Goal: Task Accomplishment & Management: Complete application form

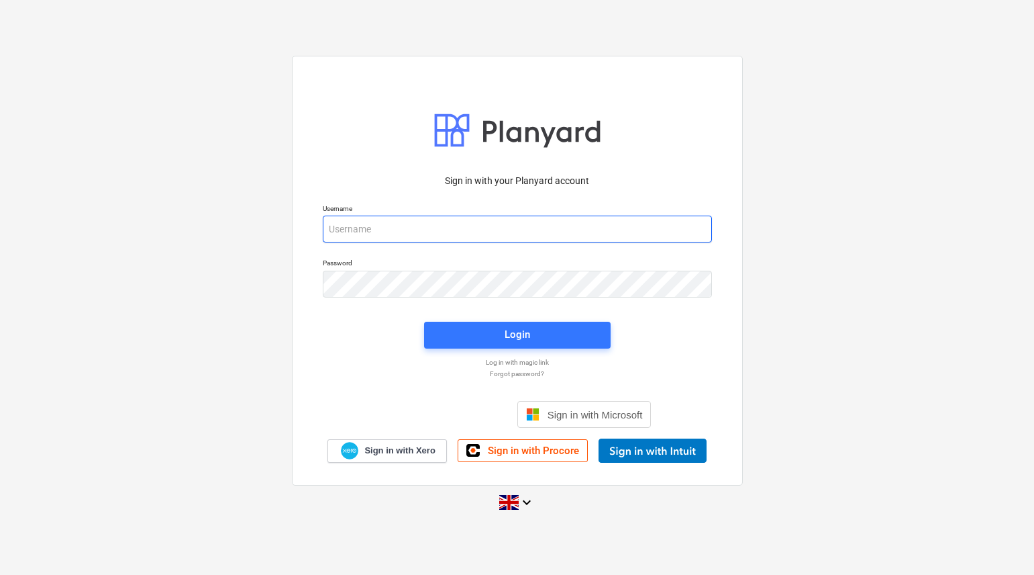
type input "[PERSON_NAME][EMAIL_ADDRESS][DOMAIN_NAME]"
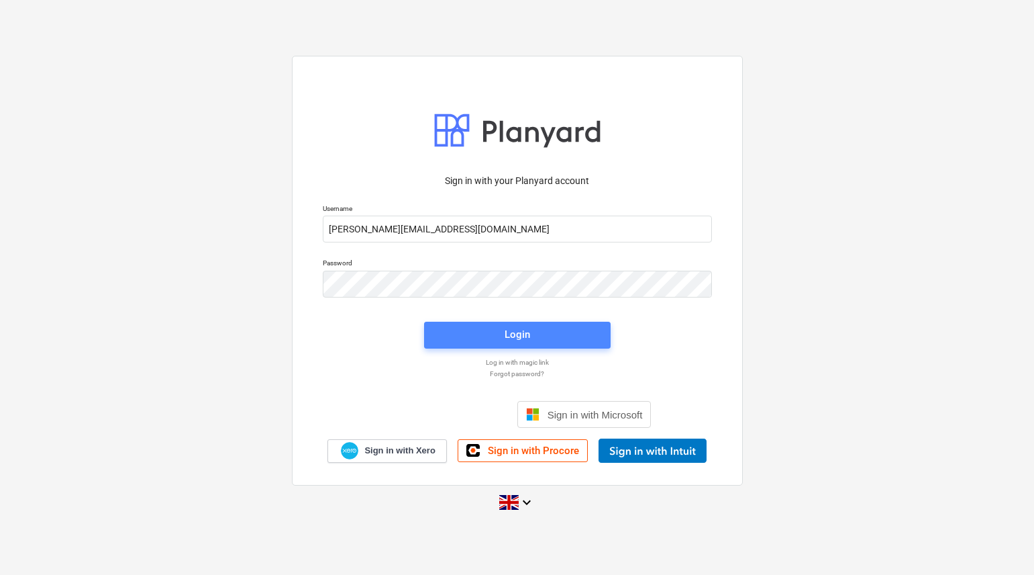
click at [492, 330] on span "Login" at bounding box center [517, 334] width 154 height 17
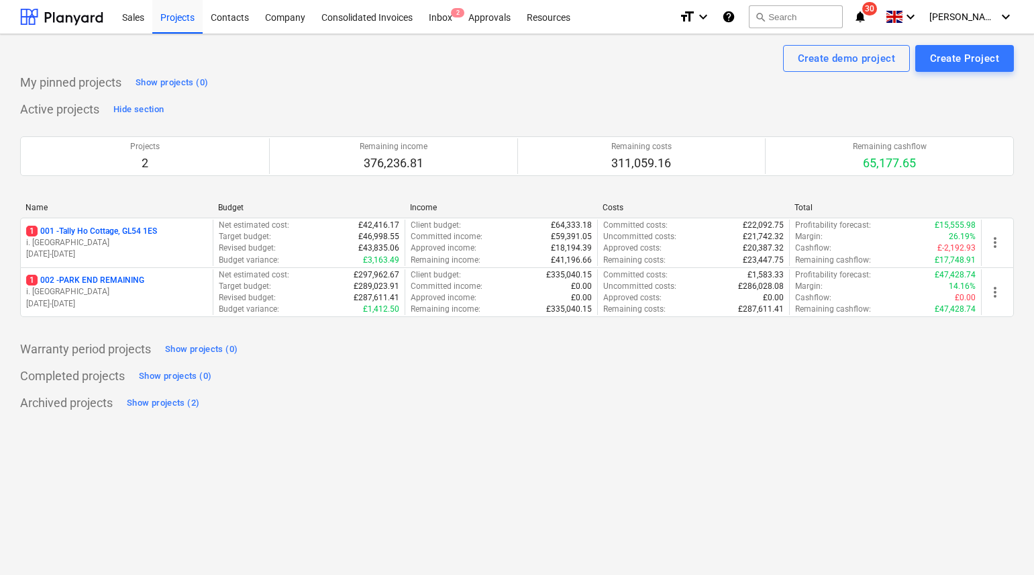
click at [122, 276] on p "1 002 - PARK END REMAINING" at bounding box center [85, 280] width 118 height 11
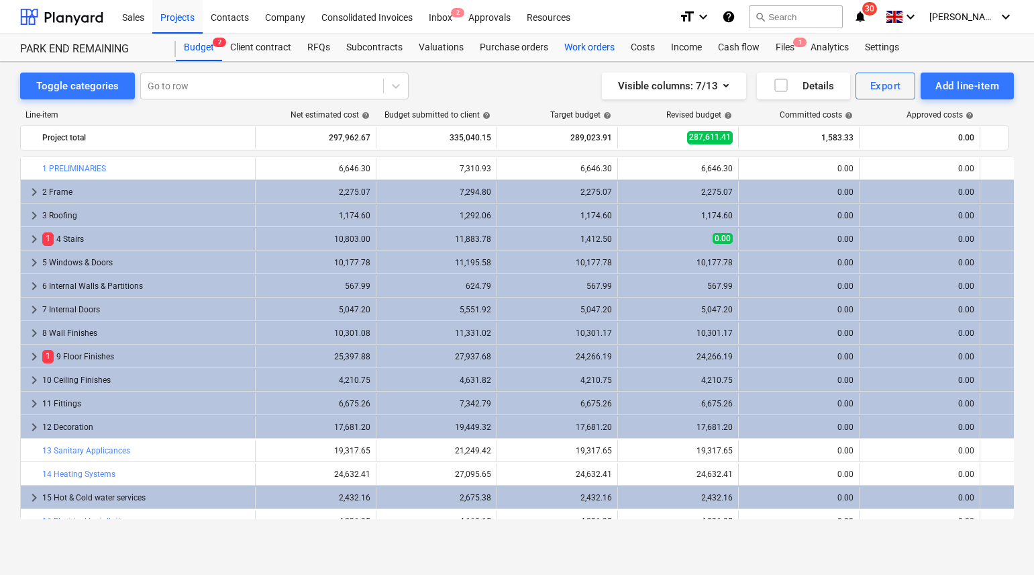
click at [587, 51] on div "Work orders" at bounding box center [589, 47] width 66 height 27
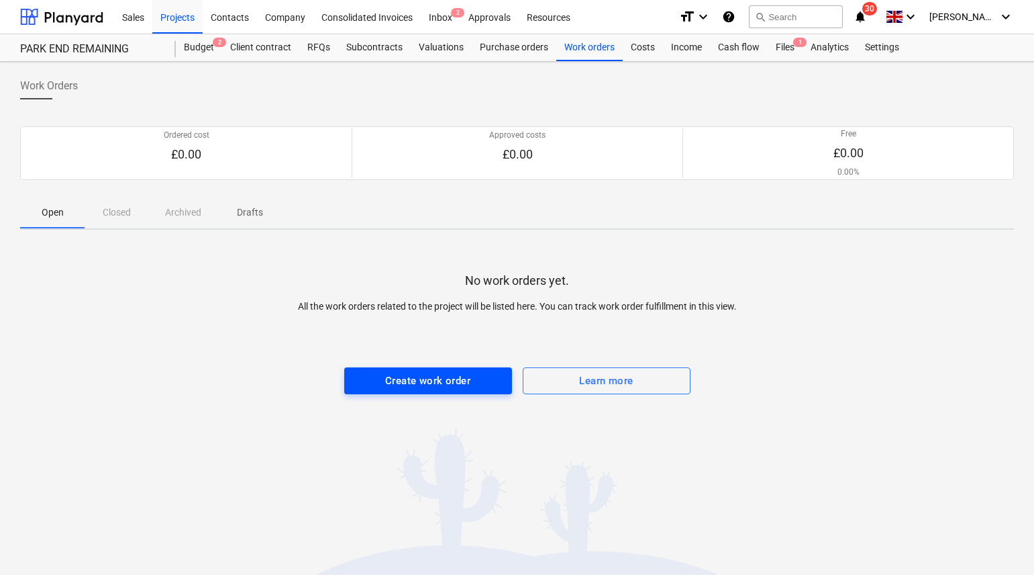
click at [434, 382] on div "Create work order" at bounding box center [427, 380] width 85 height 17
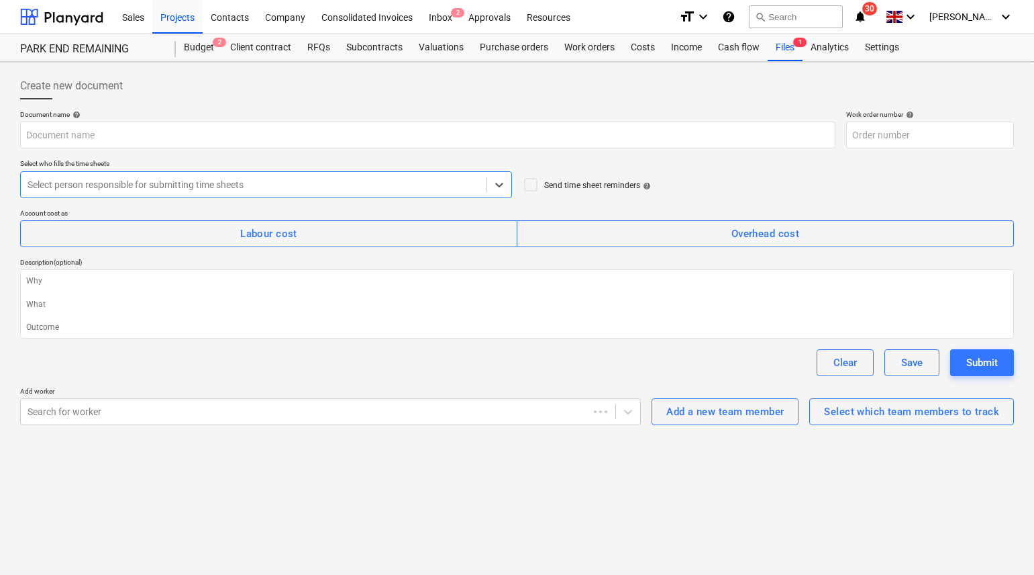
type textarea "x"
type input "002-WO-001"
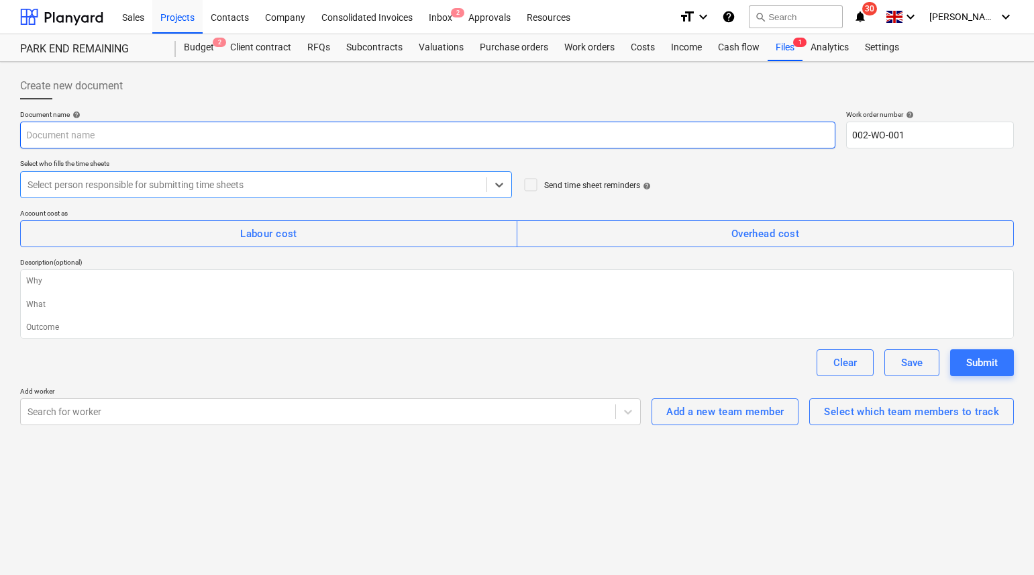
click at [130, 133] on input "text" at bounding box center [427, 134] width 815 height 27
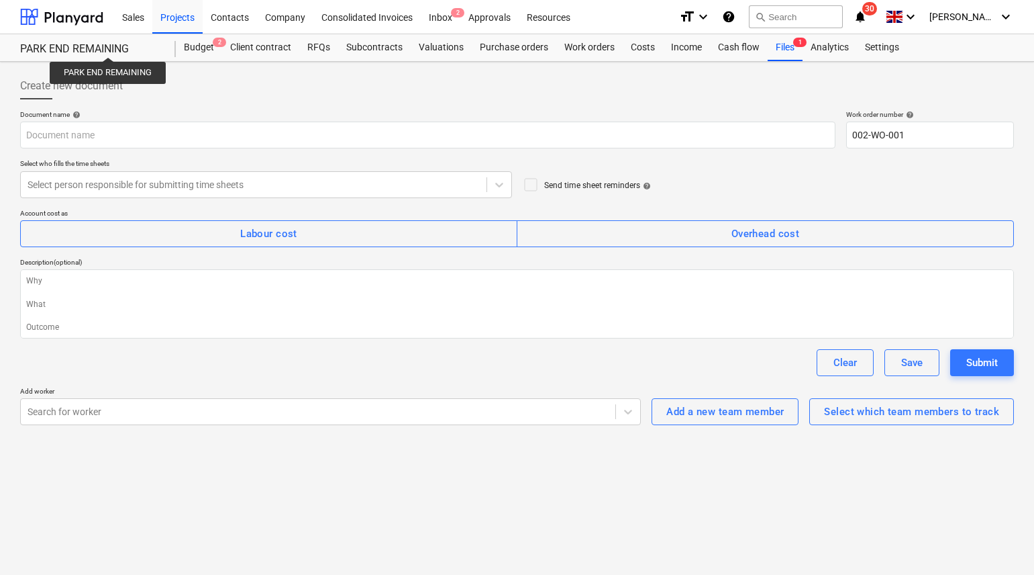
click at [109, 45] on div "PARK END REMAINING" at bounding box center [90, 49] width 140 height 14
click at [200, 50] on div "Budget 2" at bounding box center [199, 47] width 46 height 27
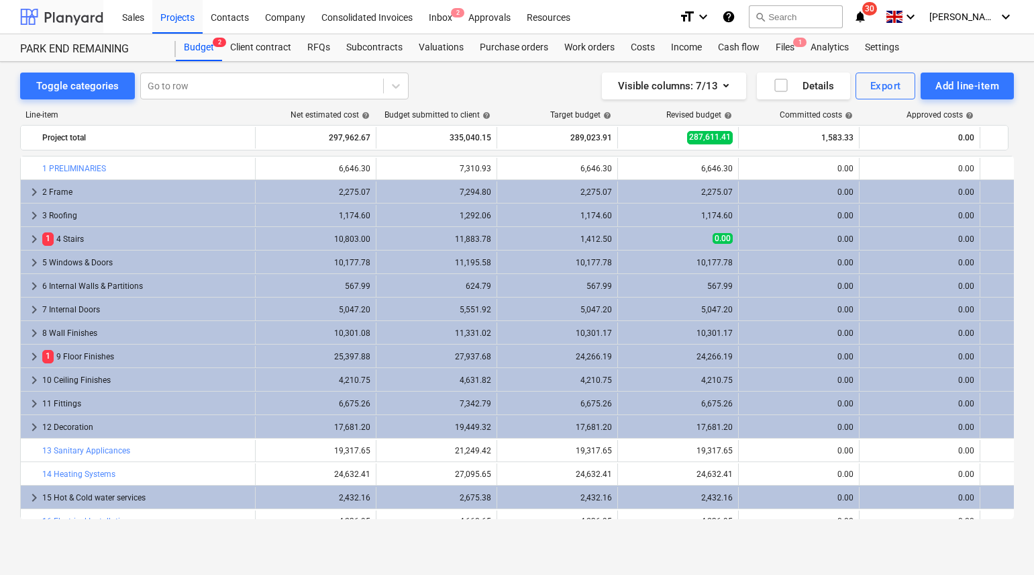
click at [87, 19] on div at bounding box center [61, 17] width 83 height 34
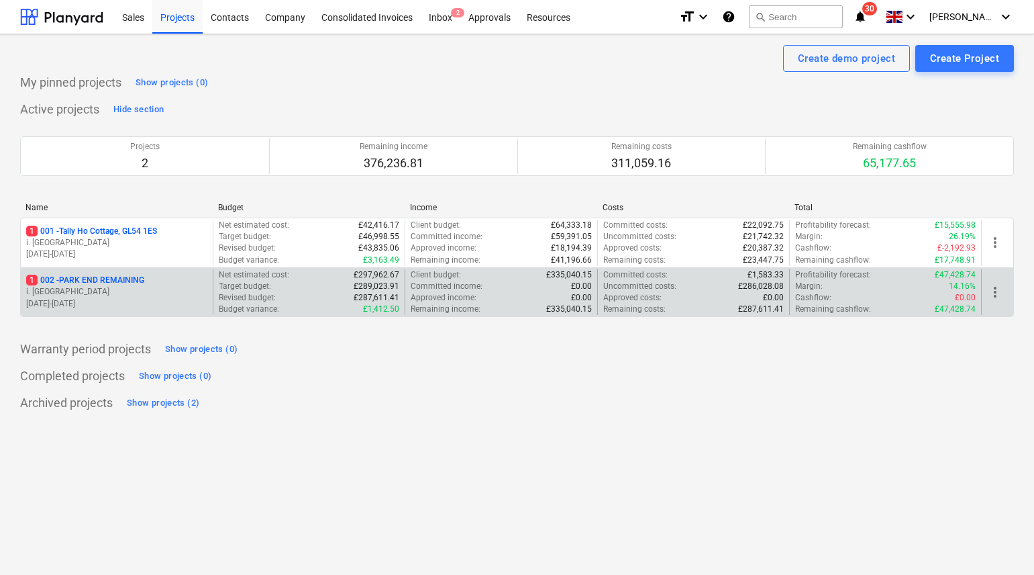
click at [100, 277] on p "1 002 - PARK END REMAINING" at bounding box center [85, 280] width 118 height 11
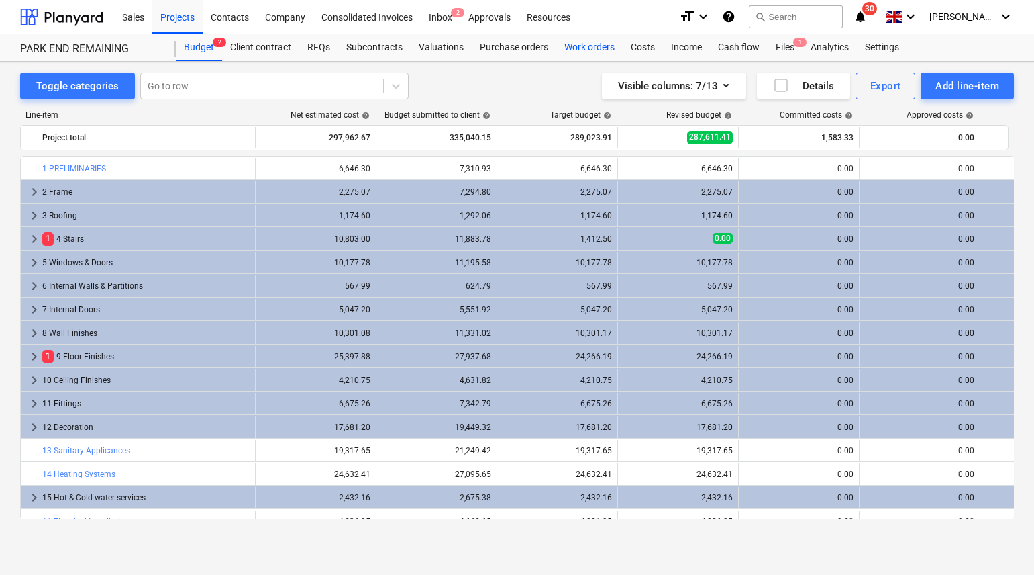
click at [575, 48] on div "Work orders" at bounding box center [589, 47] width 66 height 27
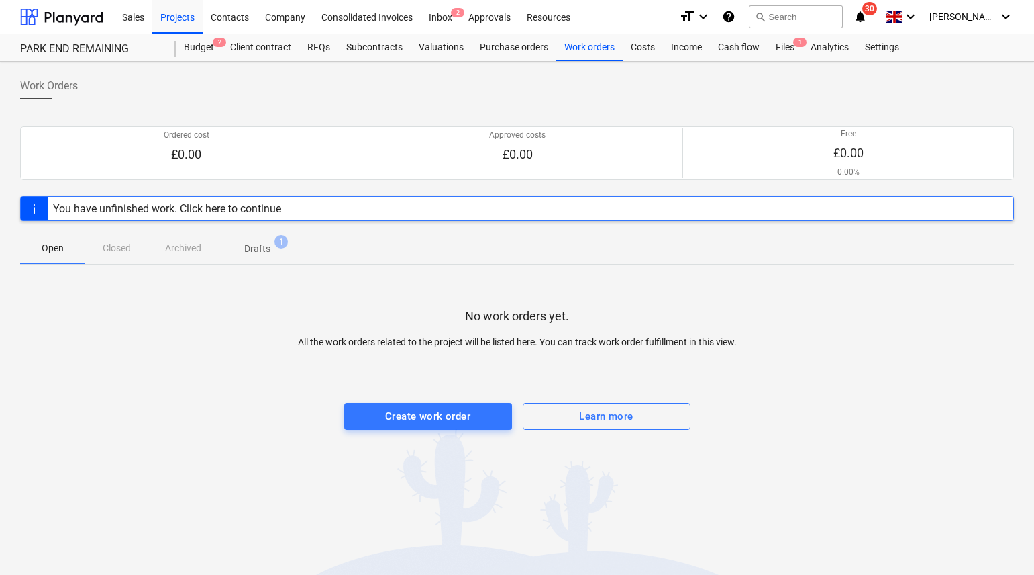
click at [219, 198] on div "You have unfinished work. Click here to continue" at bounding box center [167, 208] width 239 height 23
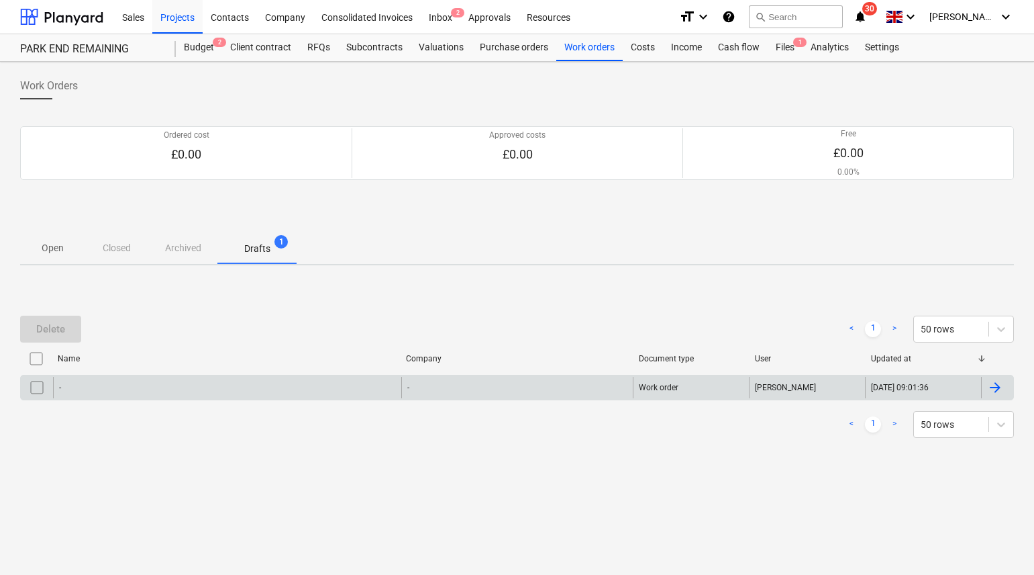
click at [222, 385] on div "-" at bounding box center [227, 387] width 348 height 21
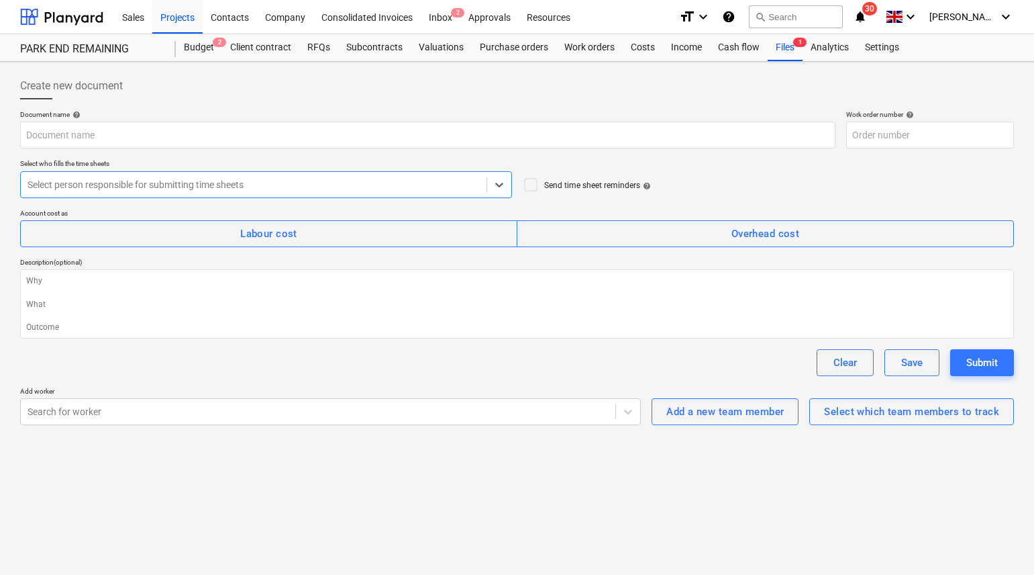
type textarea "x"
type input "002-WO-001"
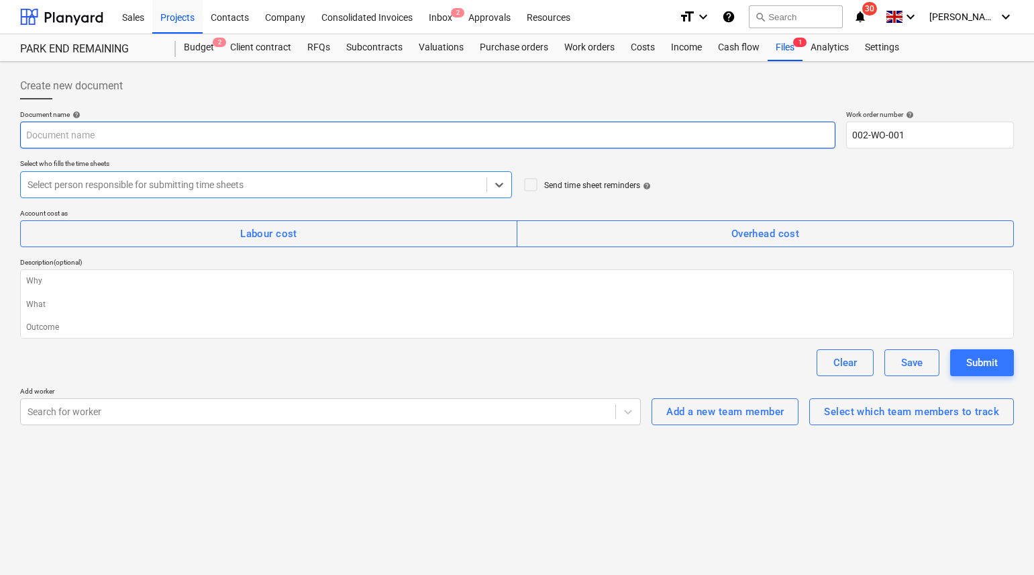
click at [119, 139] on input "text" at bounding box center [427, 134] width 815 height 27
type textarea "x"
type input "2"
type textarea "x"
type input "26"
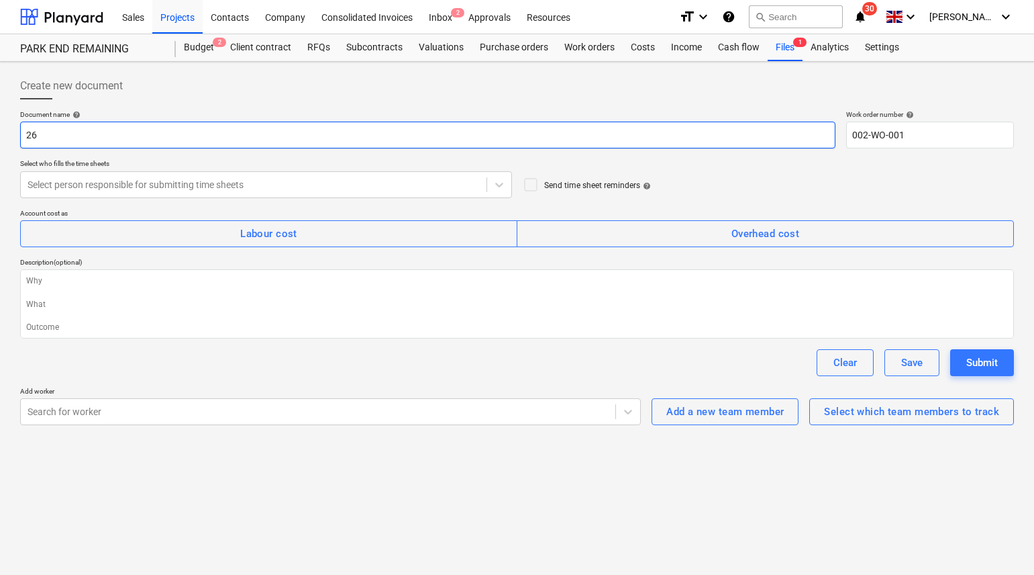
type textarea "x"
type input "26."
type textarea "x"
type input "26.0"
type textarea "x"
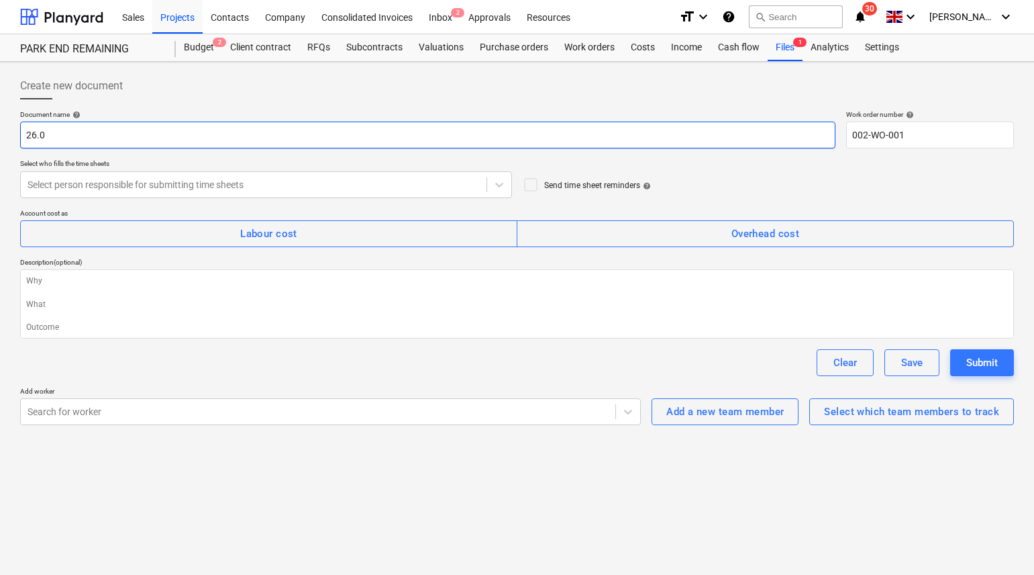
type input "26.08"
type textarea "x"
type input "26.08."
type textarea "x"
type input "26.08.2"
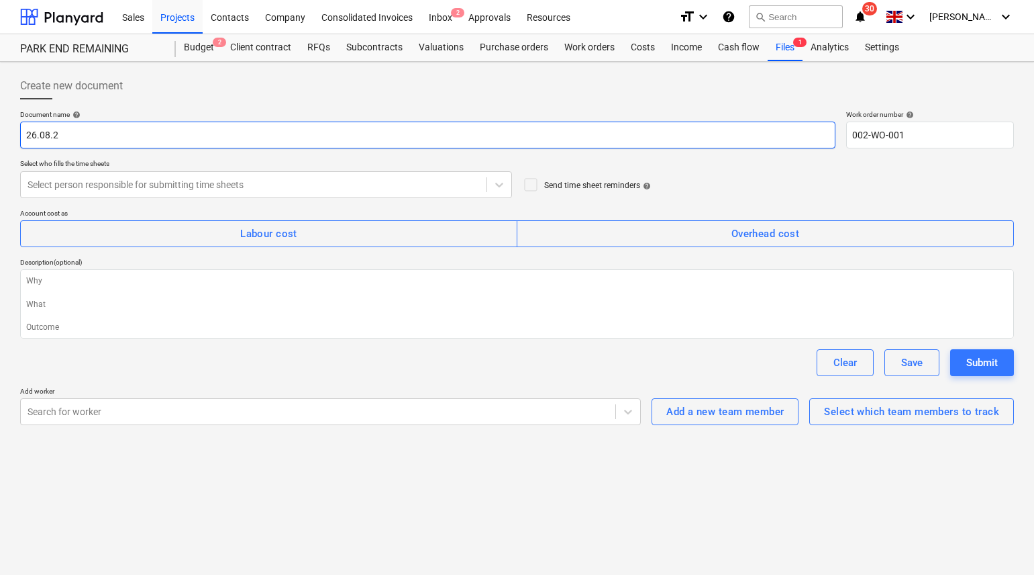
type textarea "x"
type input "[DATE]"
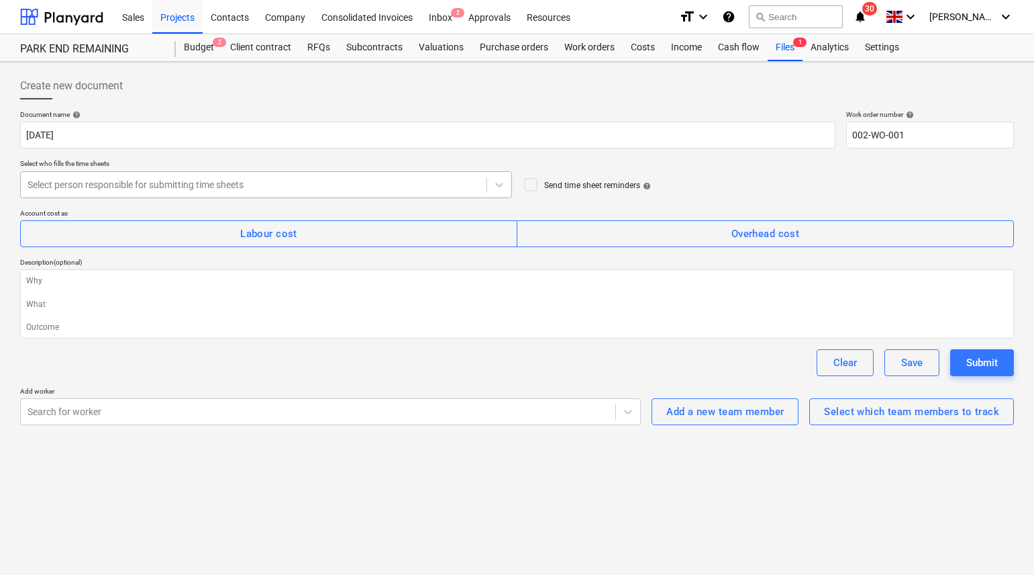
click at [241, 187] on div "Select person responsible for submitting time sheets" at bounding box center [254, 184] width 452 height 11
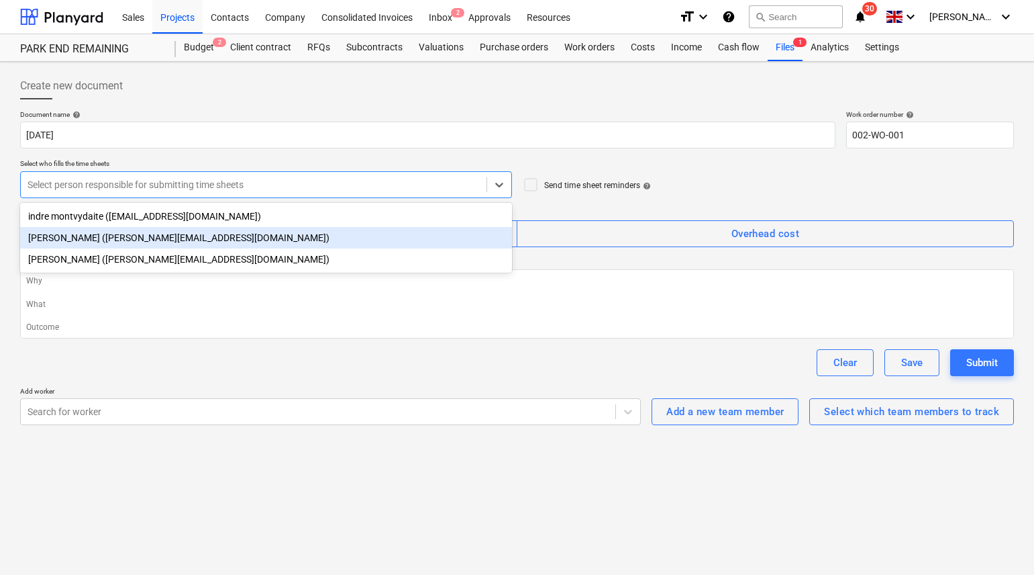
click at [185, 237] on div "[PERSON_NAME] ([PERSON_NAME][EMAIL_ADDRESS][DOMAIN_NAME])" at bounding box center [266, 237] width 492 height 21
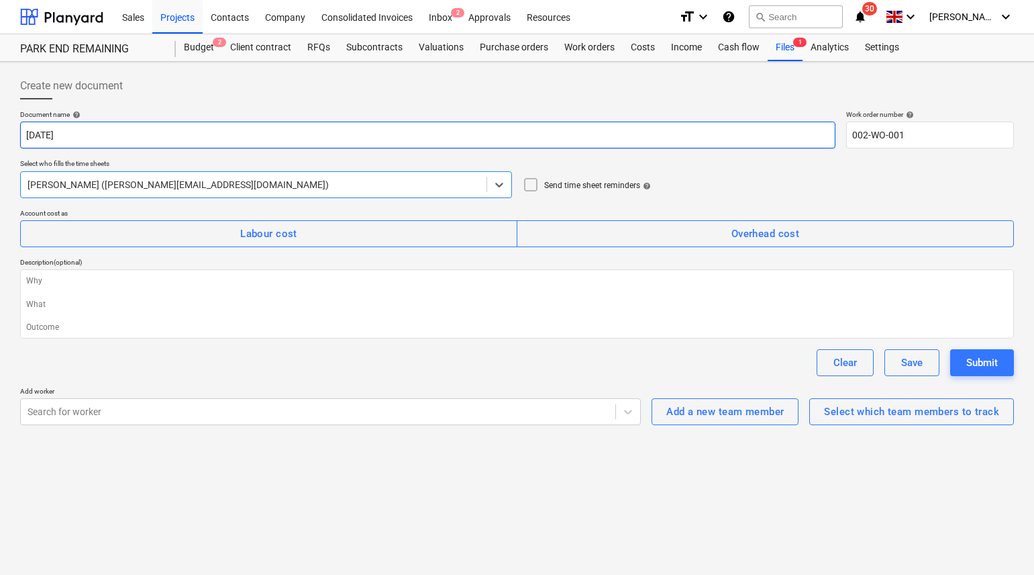
click at [28, 136] on input "[DATE]" at bounding box center [427, 134] width 815 height 27
type textarea "x"
type input "P26.08.25"
type textarea "x"
type input "PE26.08.25"
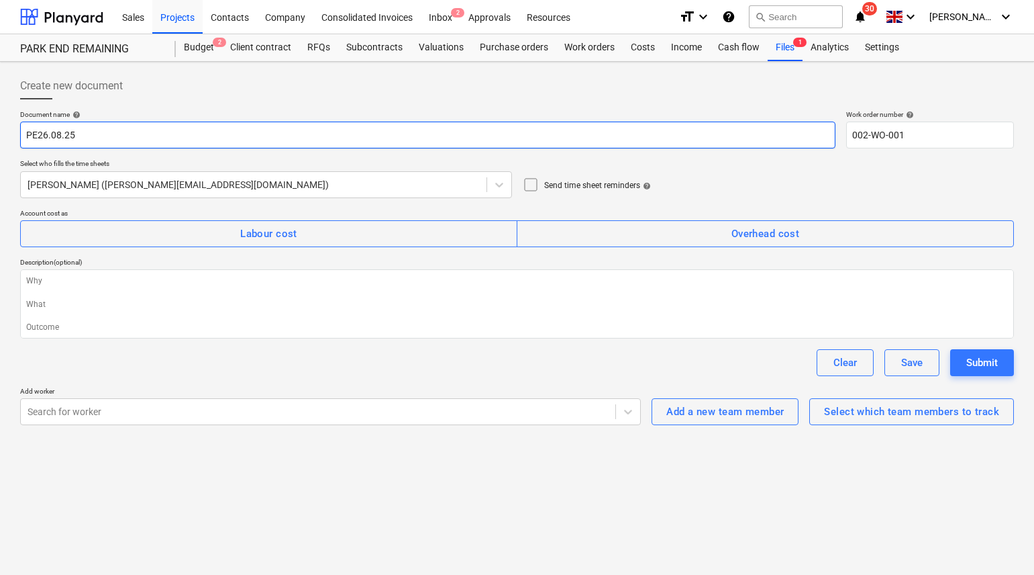
type textarea "x"
type input "PEL26.08.25"
type textarea "x"
type input "PELB26.08.25"
type textarea "x"
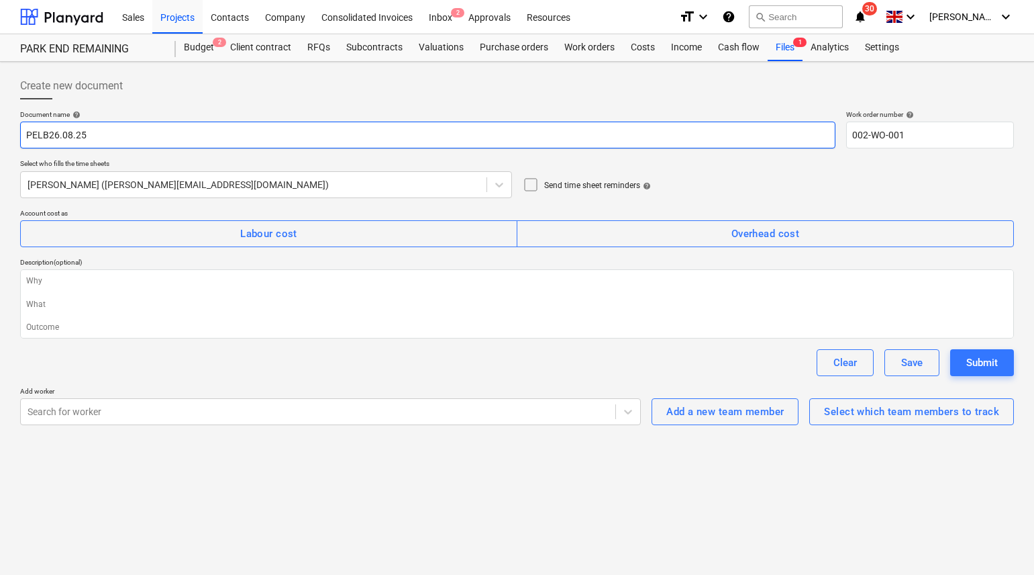
type input "PELB [DATE]"
type textarea "x"
type input "PELB -26.08.25"
type textarea "x"
type input "PELB - [DATE]"
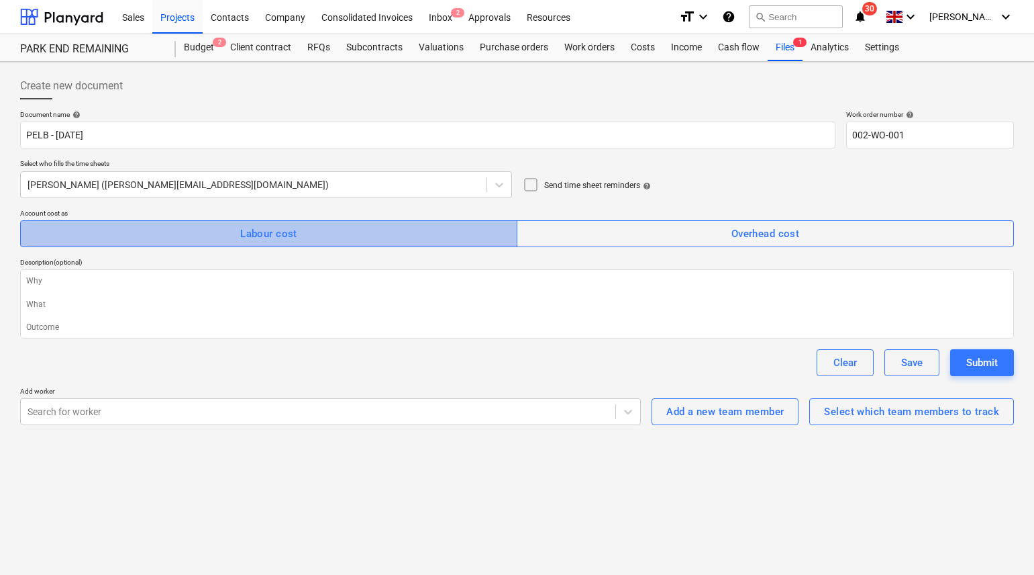
click at [219, 236] on span "Labour cost" at bounding box center [269, 233] width 468 height 17
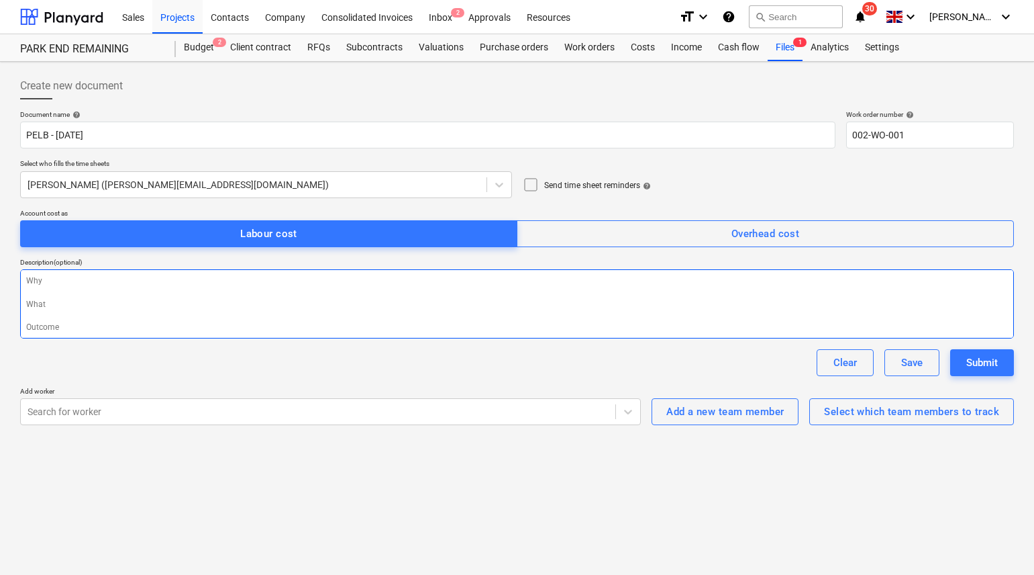
click at [115, 285] on textarea at bounding box center [517, 303] width 994 height 69
click at [99, 301] on textarea at bounding box center [517, 303] width 994 height 69
click at [77, 330] on textarea at bounding box center [517, 303] width 994 height 69
click at [101, 415] on div at bounding box center [318, 411] width 581 height 13
click at [628, 411] on icon at bounding box center [627, 411] width 13 height 13
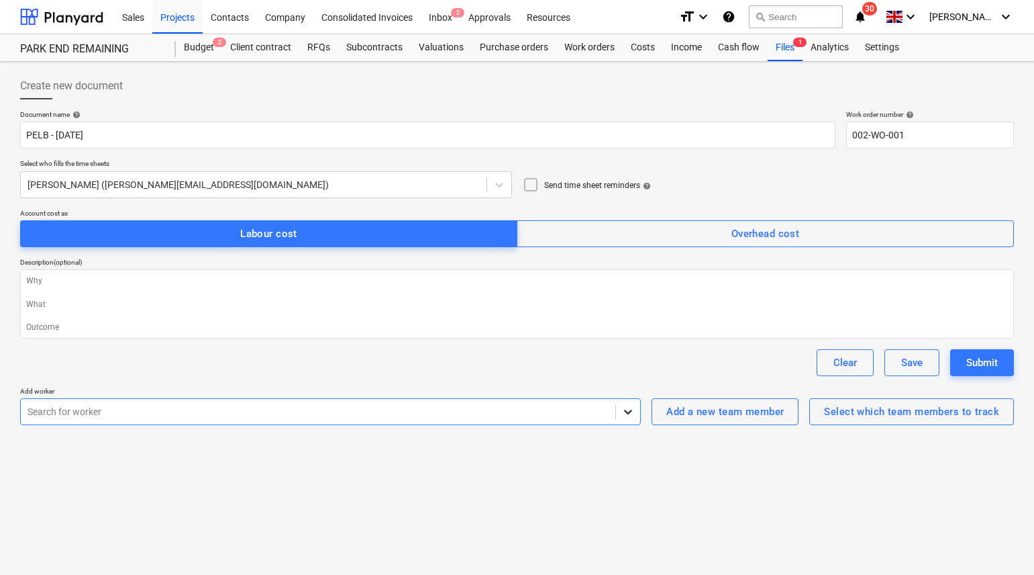
click at [630, 408] on icon at bounding box center [627, 411] width 13 height 13
click at [275, 375] on div "Clear Save Submit" at bounding box center [517, 362] width 994 height 27
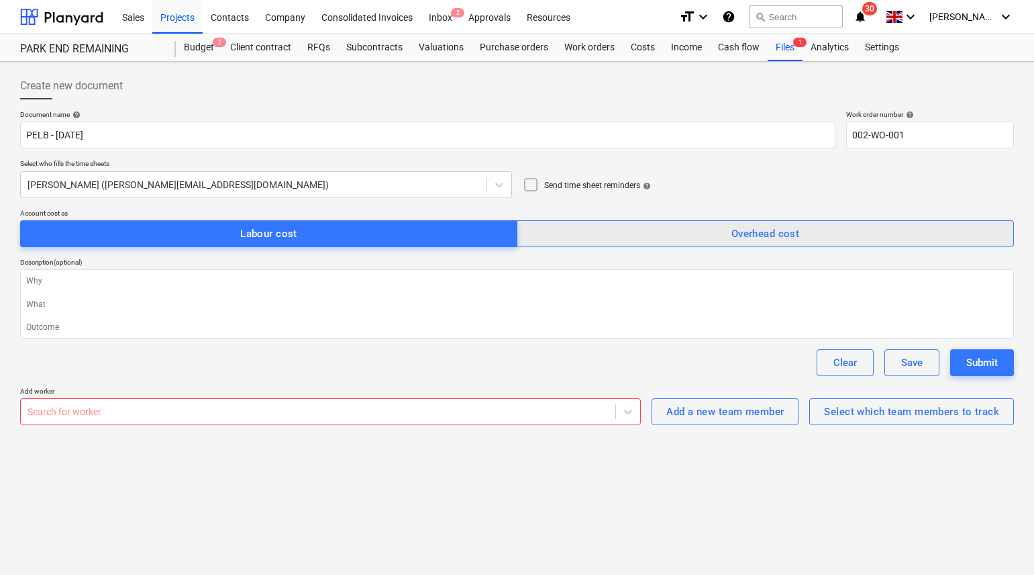
click at [695, 232] on span "Overhead cost" at bounding box center [766, 233] width 468 height 17
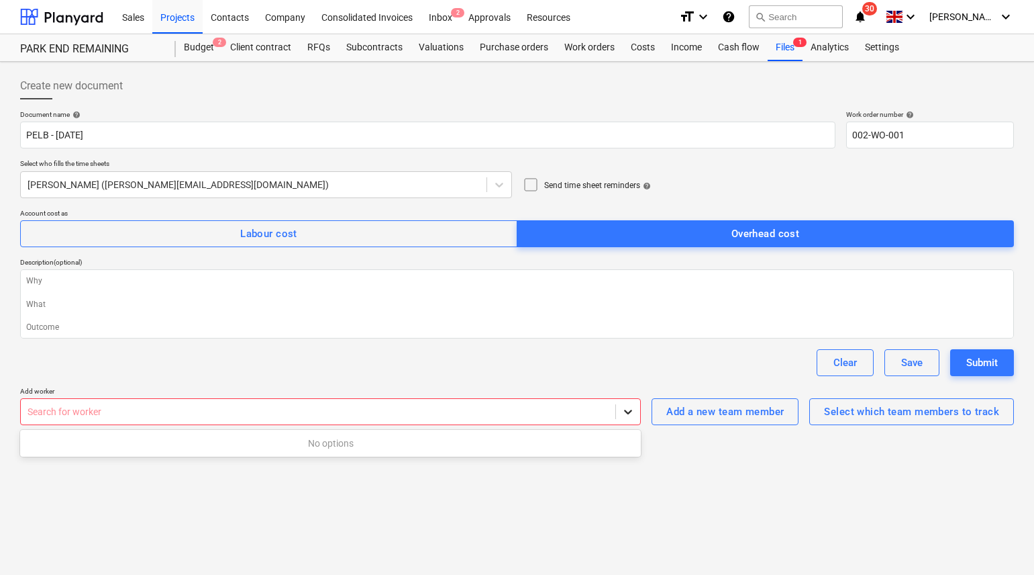
click at [626, 409] on icon at bounding box center [627, 411] width 13 height 13
click at [363, 234] on span "Labour cost" at bounding box center [269, 233] width 468 height 17
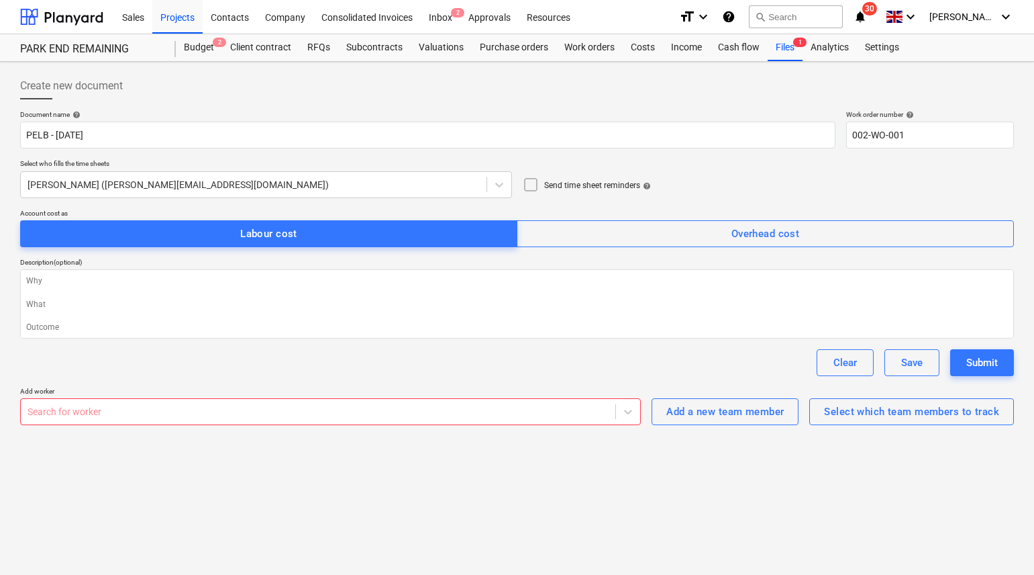
click at [171, 412] on div at bounding box center [318, 411] width 581 height 13
click at [690, 409] on div "Add a new team member" at bounding box center [724, 411] width 117 height 17
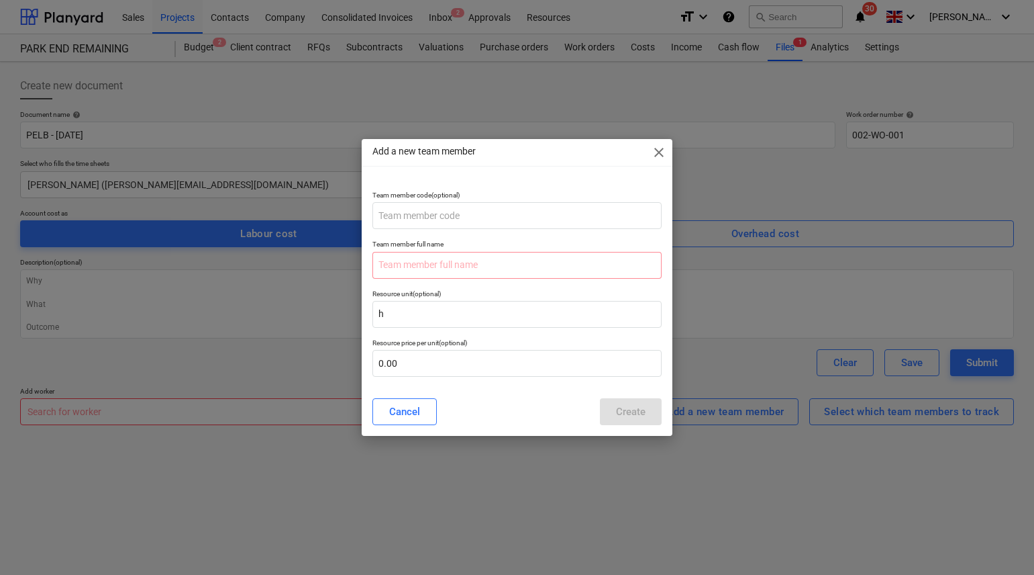
click at [653, 152] on span "close" at bounding box center [659, 152] width 16 height 16
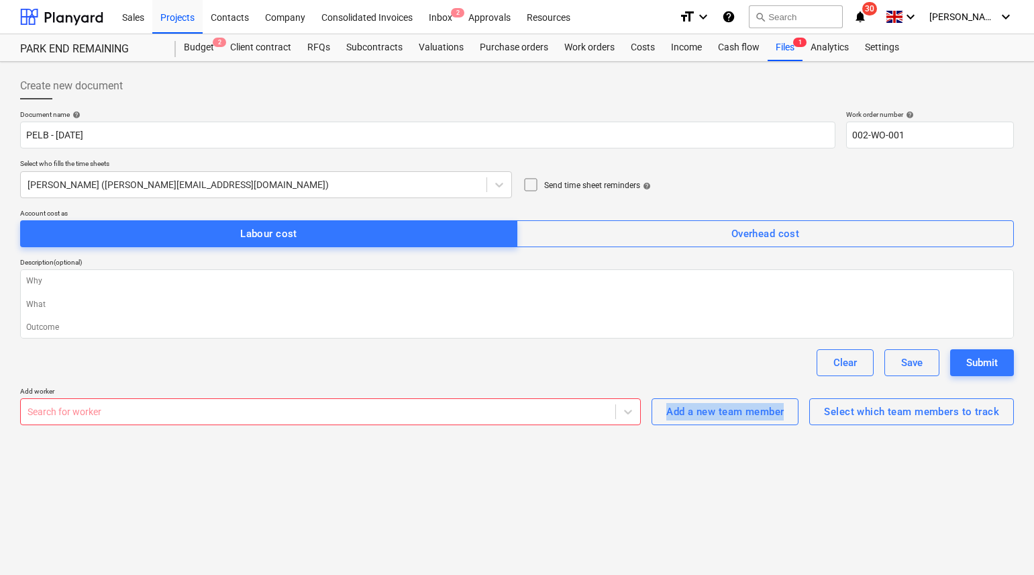
click at [644, 413] on div "Add worker Search for worker Add a new team member Select which team members to…" at bounding box center [517, 406] width 994 height 38
click at [613, 412] on div "Search for worker" at bounding box center [318, 411] width 595 height 19
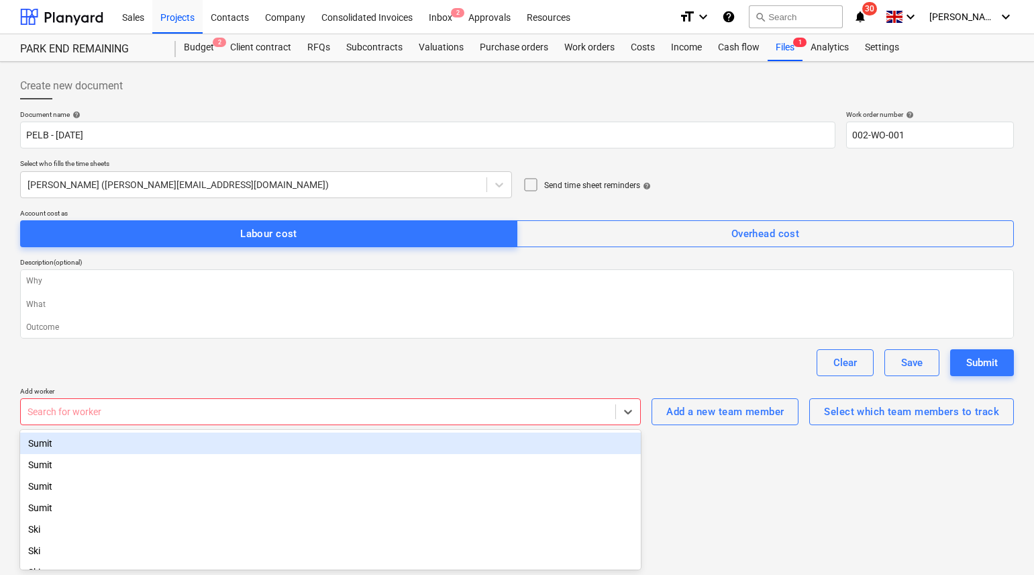
click at [66, 442] on div "Sumit" at bounding box center [330, 442] width 621 height 21
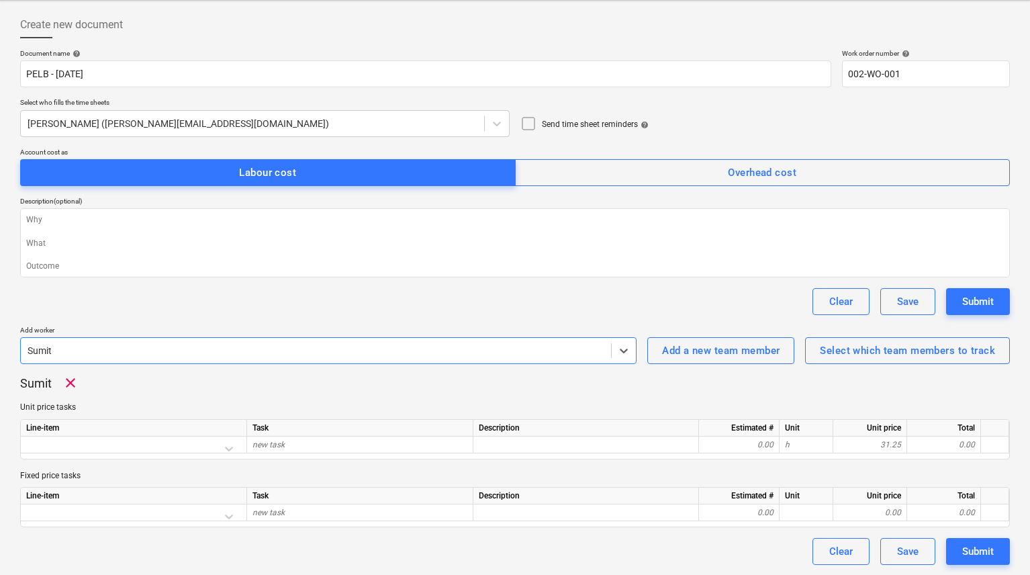
scroll to position [60, 0]
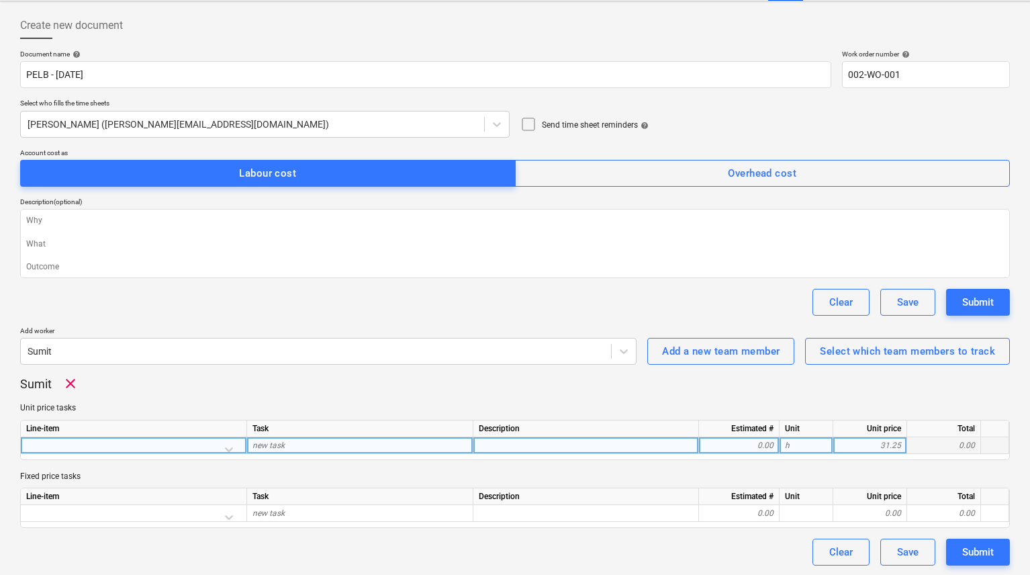
click at [230, 444] on div at bounding box center [133, 448] width 215 height 23
click at [170, 298] on div "Document name help PELB - [DATE] Work order number help 002-WO-001 Select who f…" at bounding box center [514, 307] width 989 height 515
click at [228, 445] on div at bounding box center [133, 448] width 215 height 23
click at [298, 448] on div "new task" at bounding box center [360, 445] width 226 height 17
click at [230, 445] on div at bounding box center [133, 448] width 215 height 23
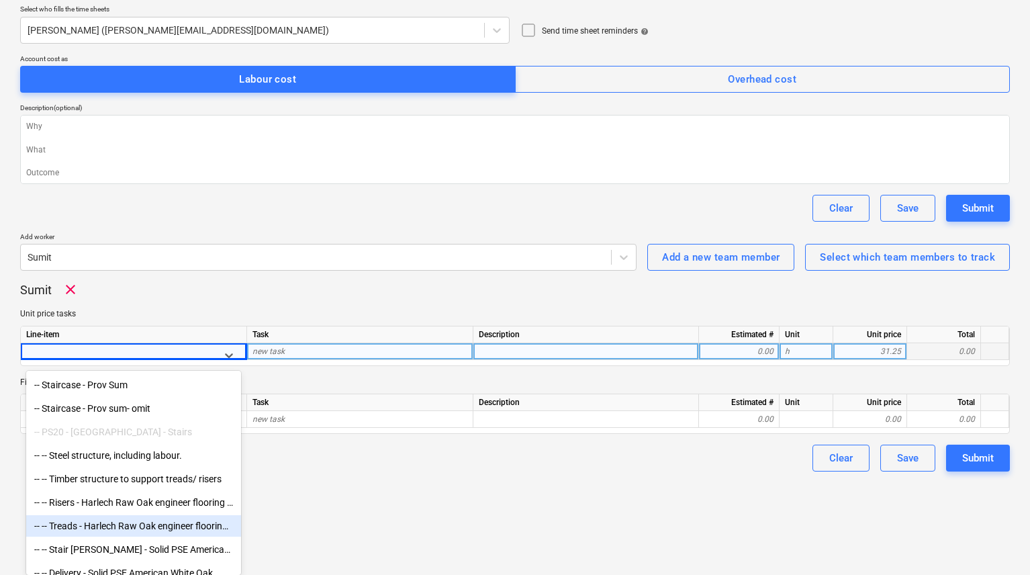
scroll to position [272, 0]
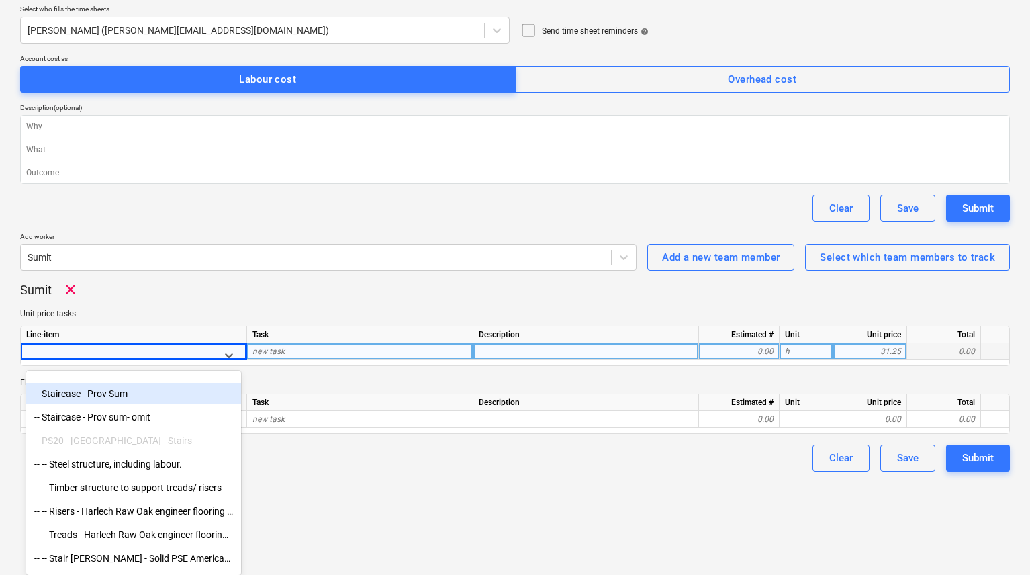
drag, startPoint x: 97, startPoint y: 401, endPoint x: 95, endPoint y: 392, distance: 9.5
click at [95, 392] on div "-- Staircase - Prov Sum" at bounding box center [133, 393] width 215 height 21
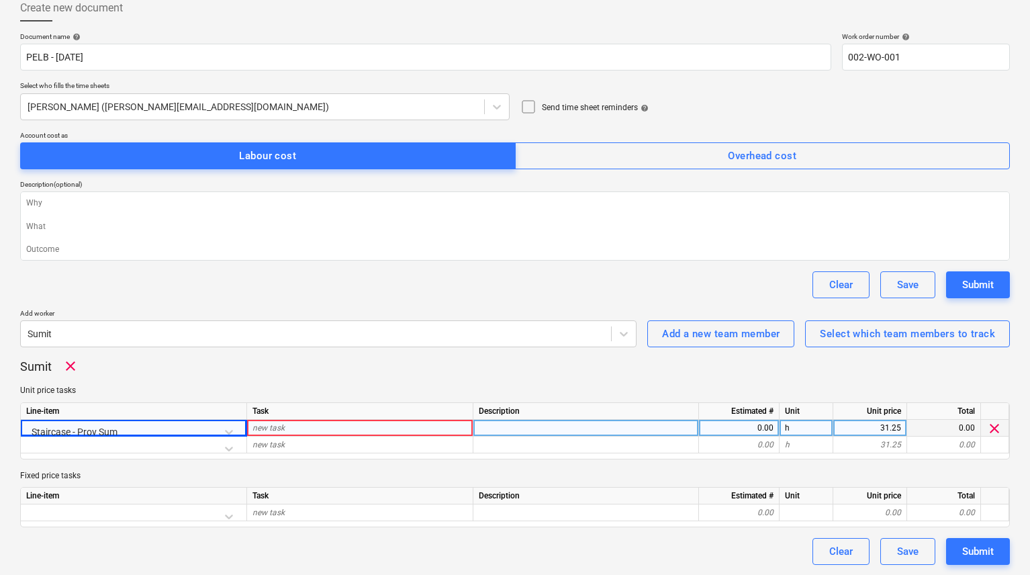
scroll to position [77, 0]
click at [759, 428] on div "0.00" at bounding box center [738, 428] width 69 height 17
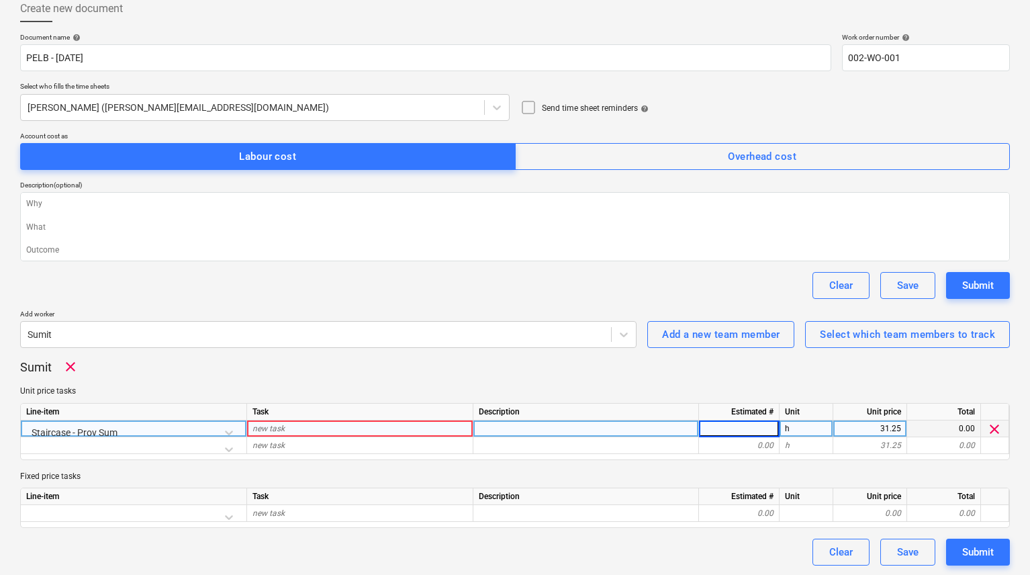
type textarea "x"
type input "8"
type textarea "x"
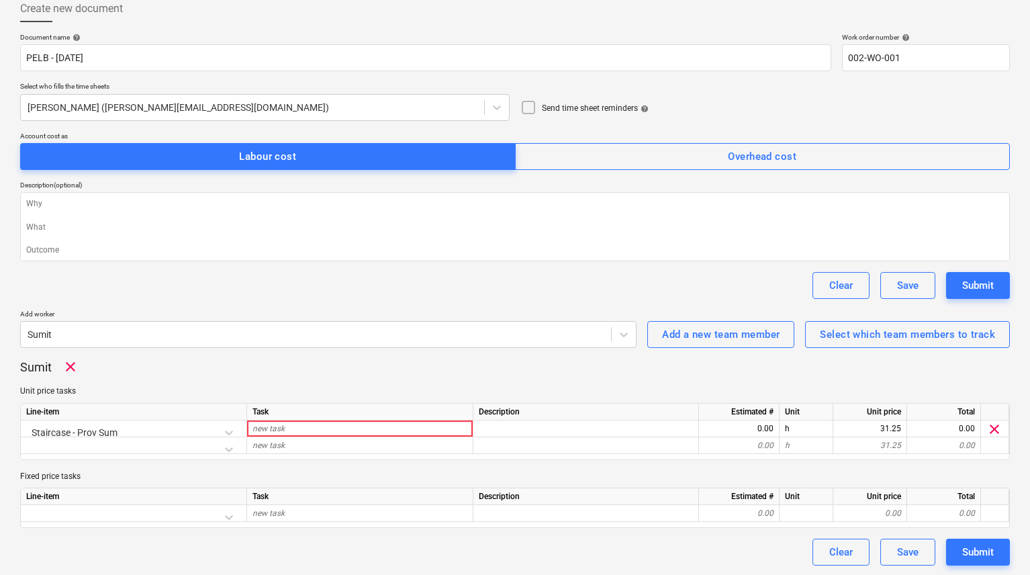
click at [747, 444] on div "0.00" at bounding box center [738, 445] width 69 height 17
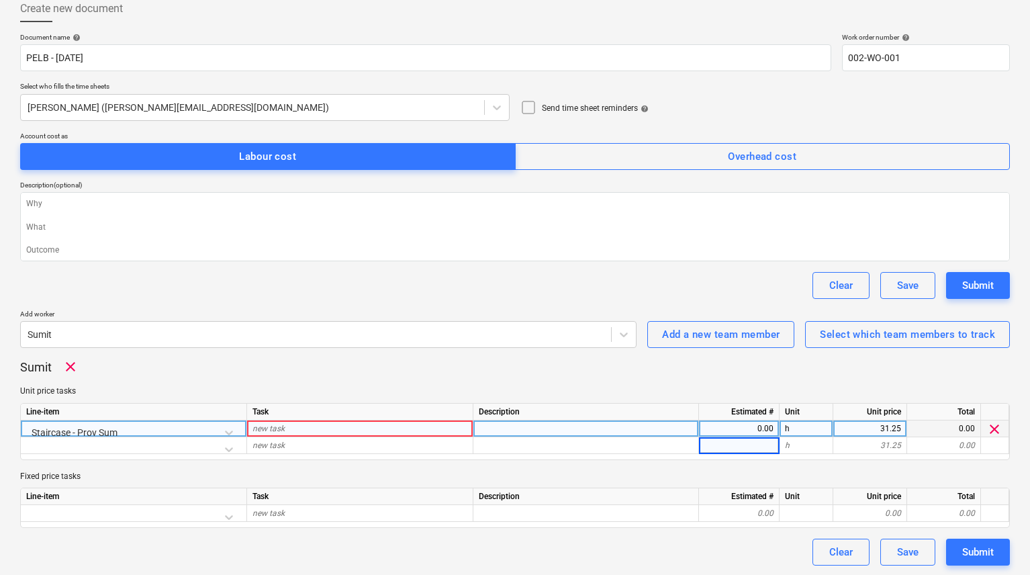
click at [759, 432] on div "0.00" at bounding box center [738, 428] width 69 height 17
type input "8"
click at [766, 458] on div "Sumit clear Unit price tasks Line-item Task Description Estimated # Unit Unit p…" at bounding box center [514, 442] width 989 height 168
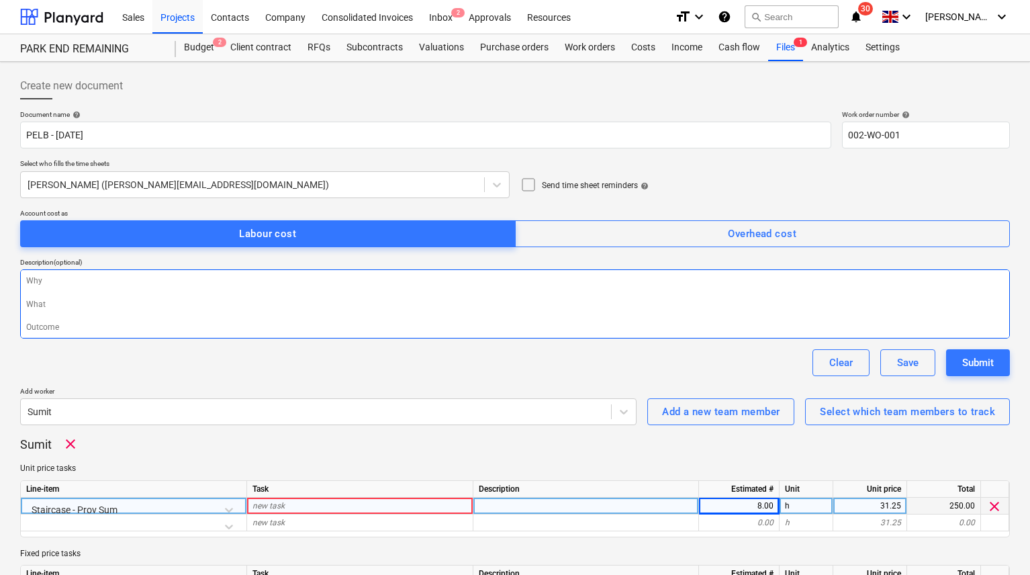
scroll to position [1, 0]
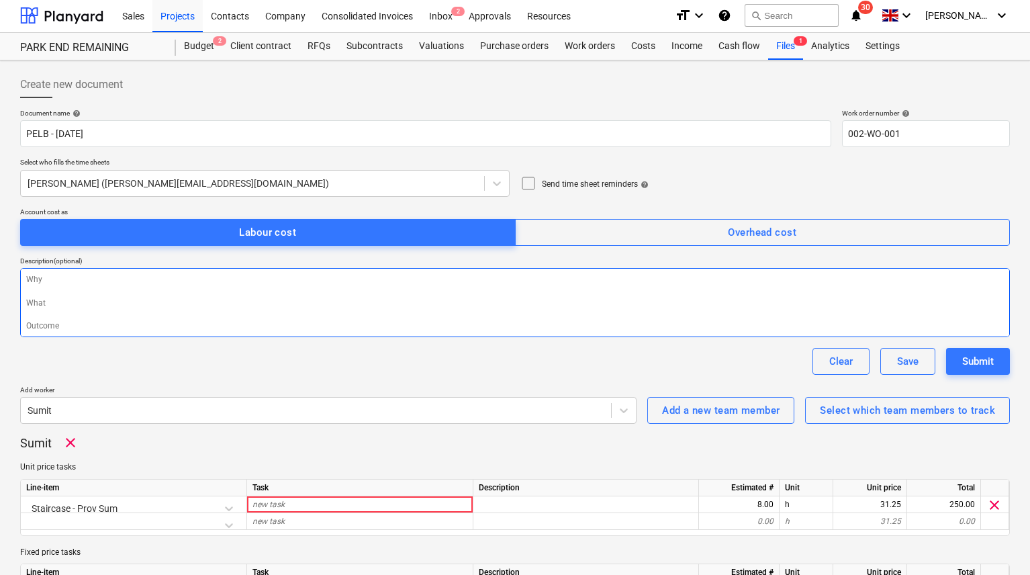
click at [69, 280] on textarea at bounding box center [514, 302] width 989 height 69
type textarea "x"
type textarea "M"
type textarea "x"
type textarea "Ma"
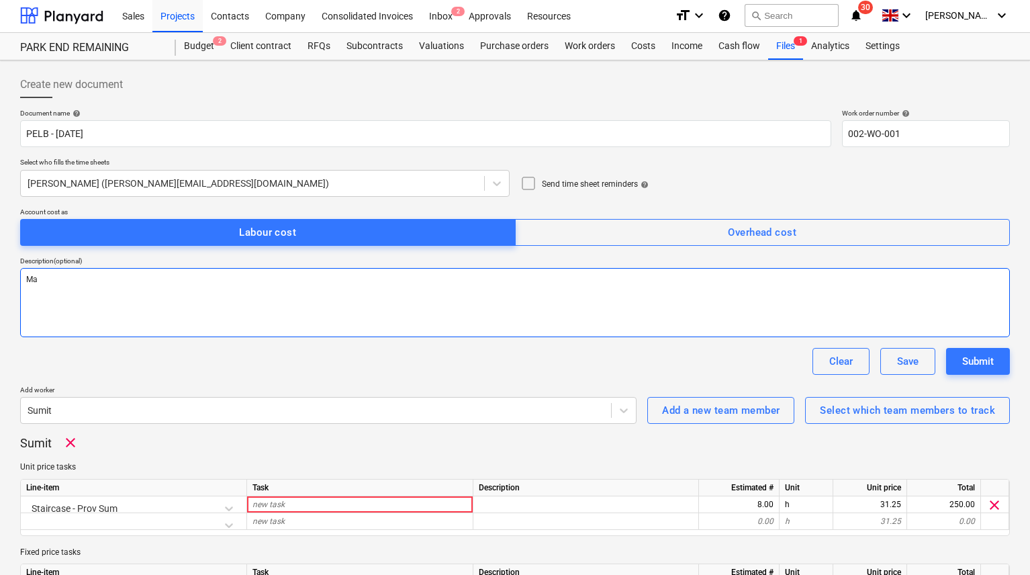
type textarea "x"
type textarea "Mat"
type textarea "x"
type textarea "[PERSON_NAME]"
type textarea "x"
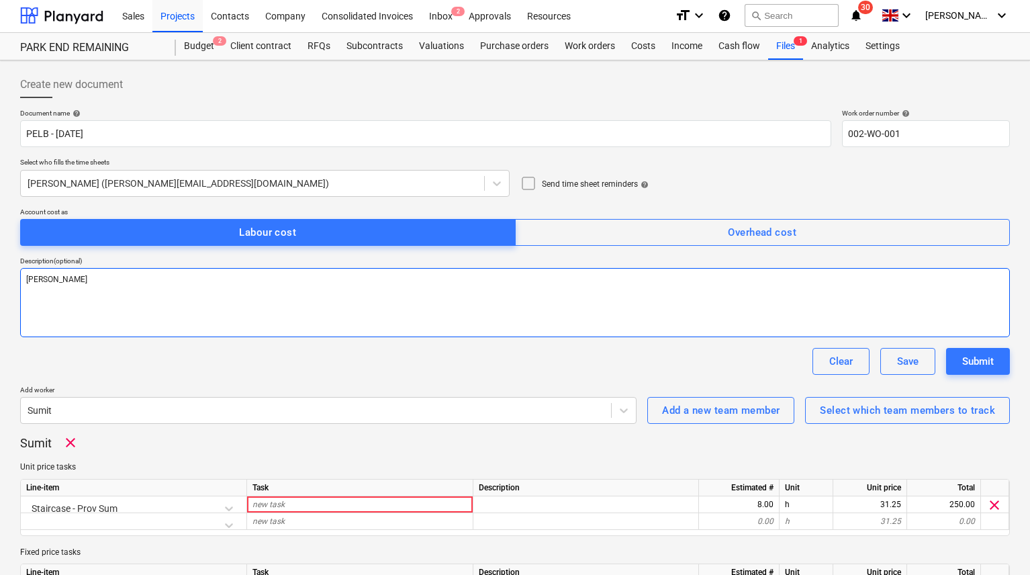
type textarea "[PERSON_NAME]"
type textarea "x"
type textarea "[PERSON_NAME]"
type textarea "x"
type textarea "Matt wo"
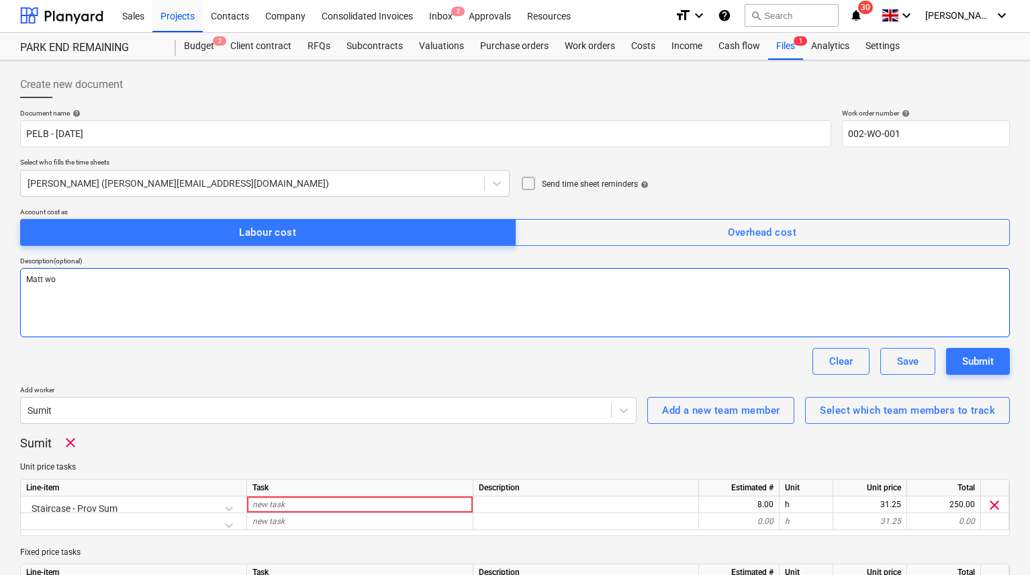
type textarea "x"
type textarea "[PERSON_NAME]"
type textarea "x"
type textarea "[PERSON_NAME]"
type textarea "x"
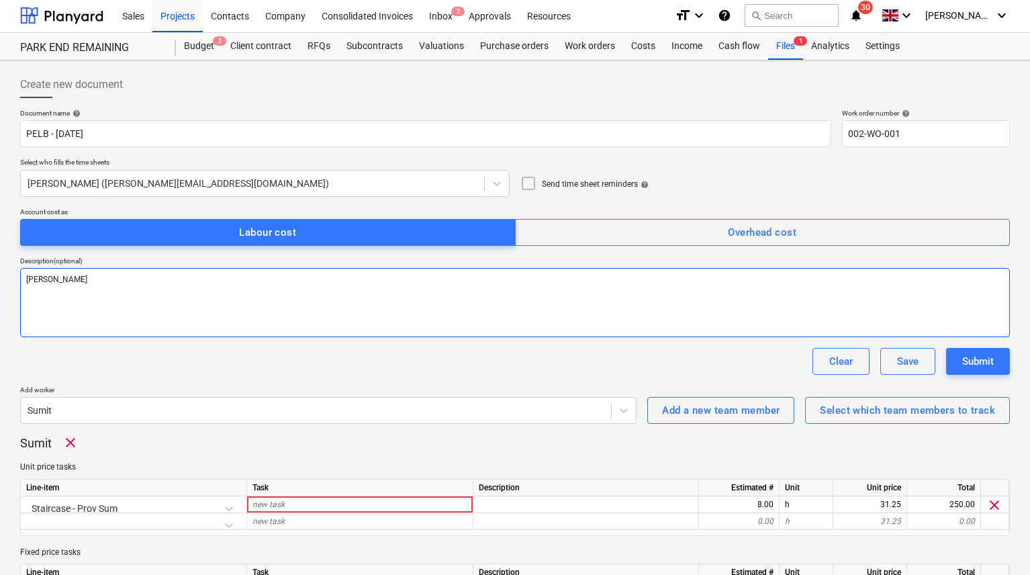
type textarea "[PERSON_NAME]"
type textarea "x"
type textarea "[PERSON_NAME] woring"
type textarea "x"
type textarea "[PERSON_NAME] working"
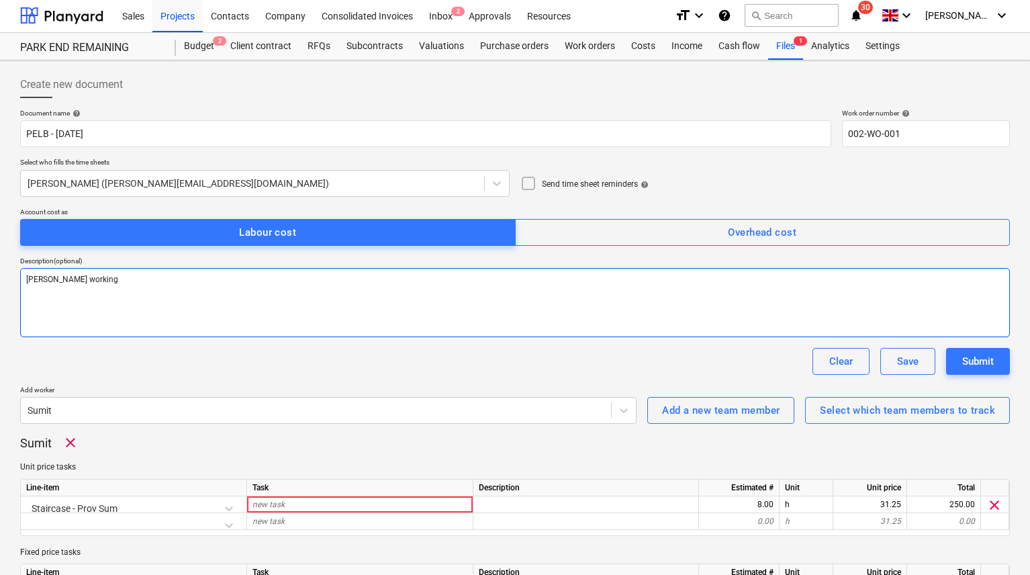
type textarea "x"
type textarea "[PERSON_NAME] working o"
type textarea "x"
type textarea "[PERSON_NAME] working on"
type textarea "x"
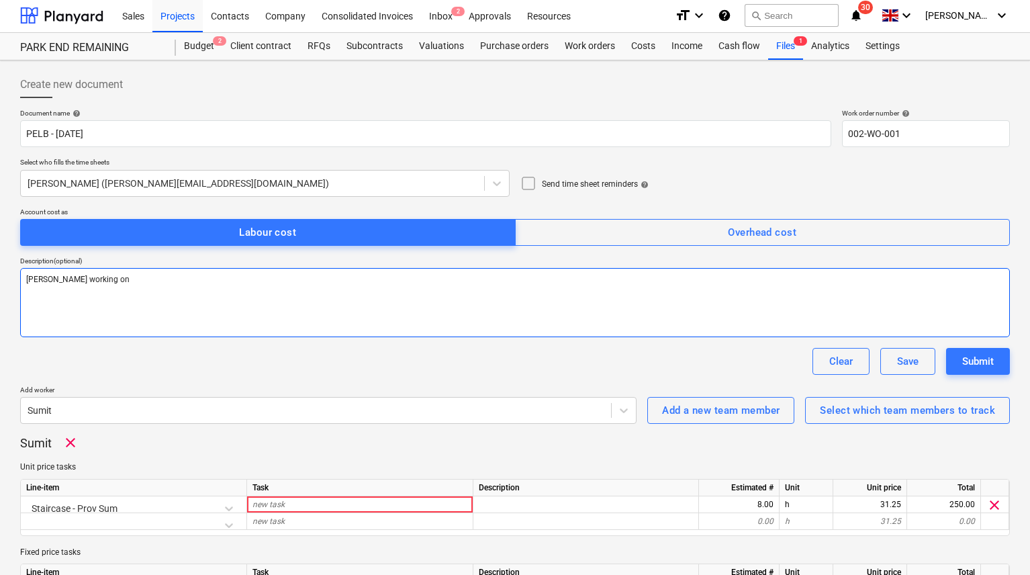
type textarea "[PERSON_NAME] working on"
type textarea "x"
type textarea "[PERSON_NAME] working on s"
type textarea "x"
type textarea "[PERSON_NAME] working on st"
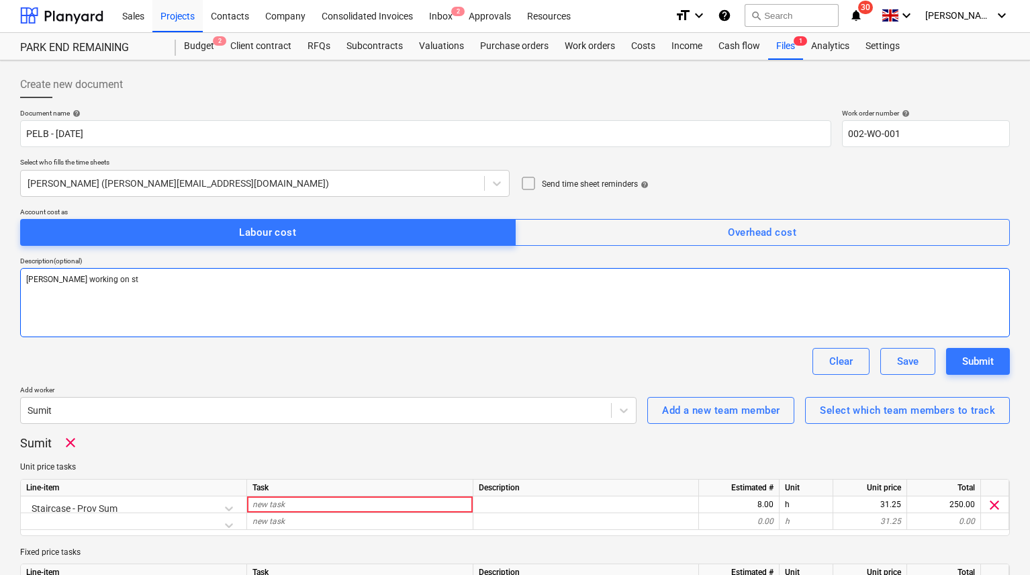
type textarea "x"
type textarea "[PERSON_NAME] working on sta"
type textarea "x"
type textarea "[PERSON_NAME] working on stai"
type textarea "x"
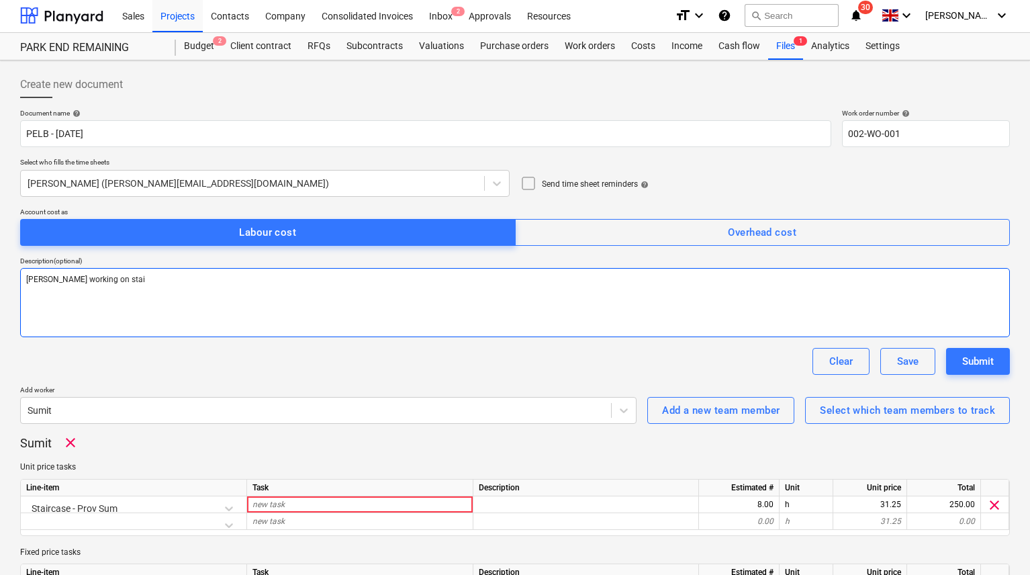
type textarea "[PERSON_NAME] working on stair"
type textarea "x"
type textarea "[PERSON_NAME] working on stair"
type textarea "x"
type textarea "[PERSON_NAME] working on stair"
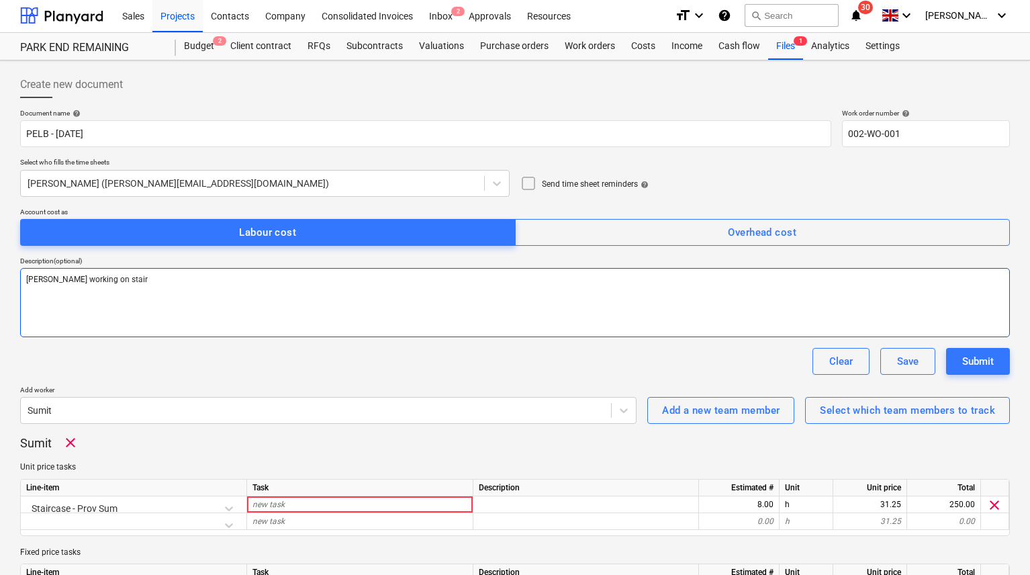
type textarea "x"
type textarea "[PERSON_NAME] working on stairs"
type textarea "x"
type textarea "[PERSON_NAME] working on stairs"
type textarea "x"
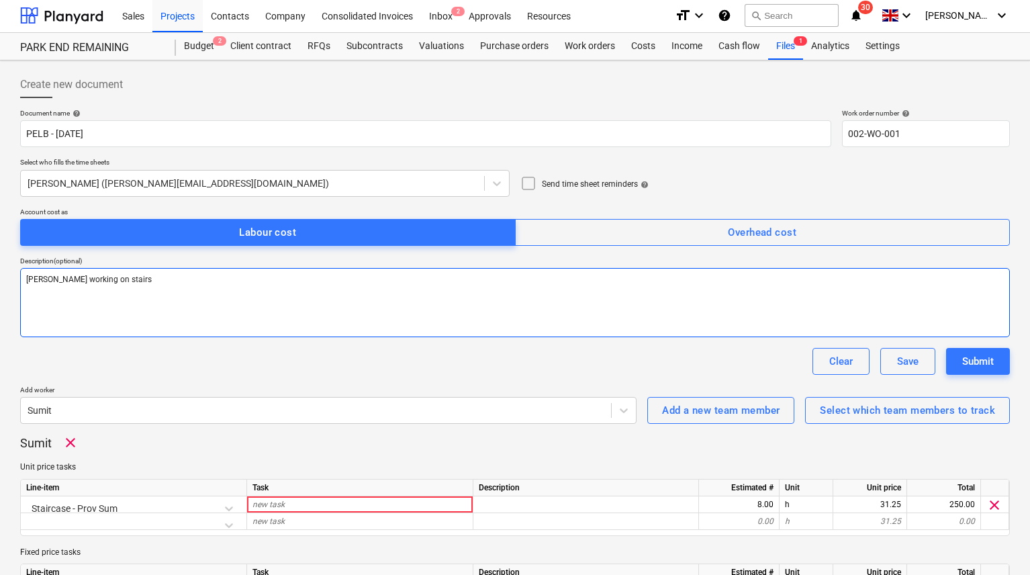
type textarea "[PERSON_NAME] working on stairs i"
type textarea "x"
type textarea "[PERSON_NAME] working on stairs in"
type textarea "x"
type textarea "[PERSON_NAME] working on stairs in"
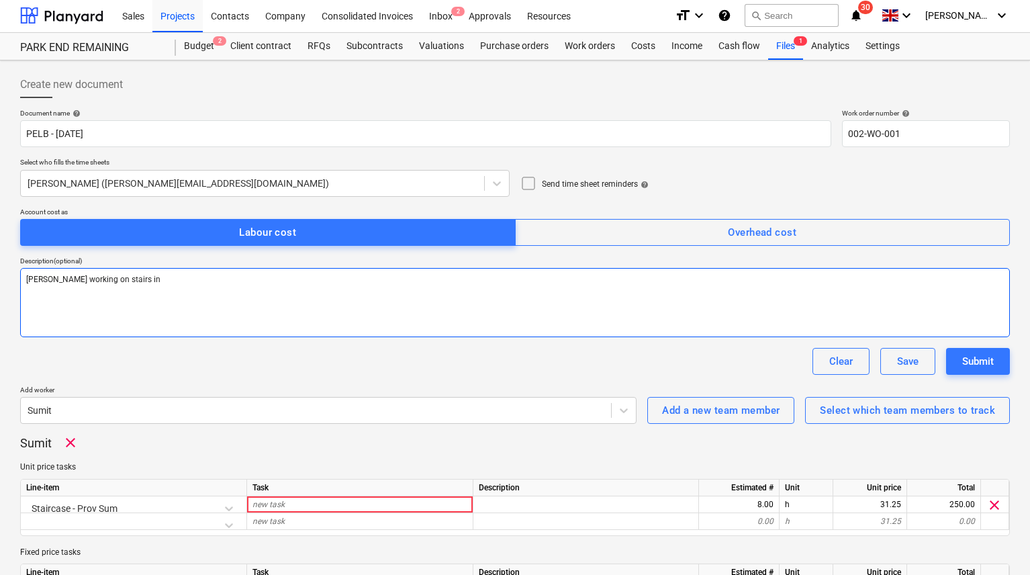
type textarea "x"
type textarea "[PERSON_NAME] working on stairs in s"
type textarea "x"
type textarea "[PERSON_NAME] working on stairs in so"
type textarea "x"
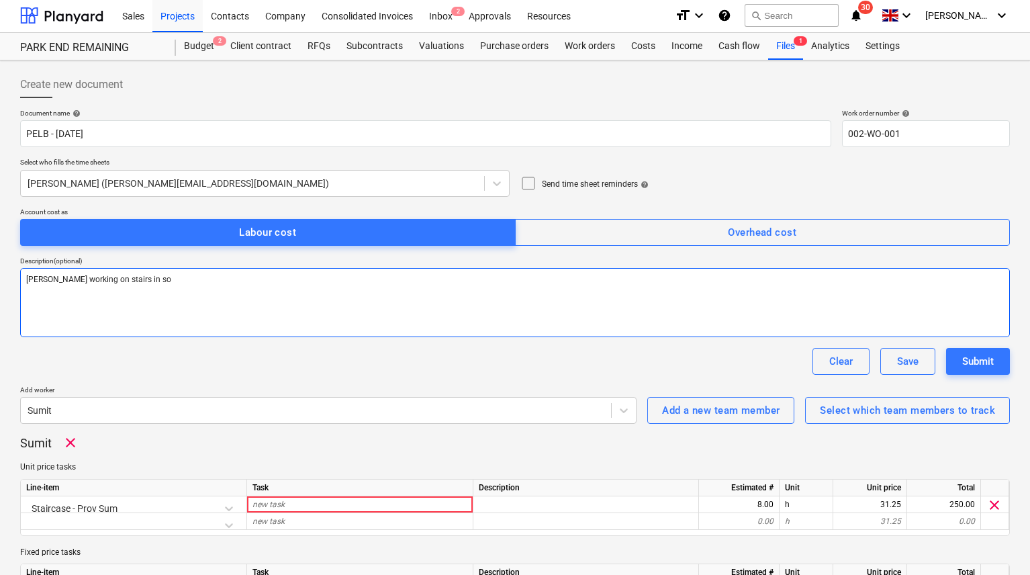
type textarea "[PERSON_NAME] working on stairs in sou"
type textarea "x"
type textarea "[PERSON_NAME] working on stairs in sout"
type textarea "x"
type textarea "[PERSON_NAME] working on stairs in south"
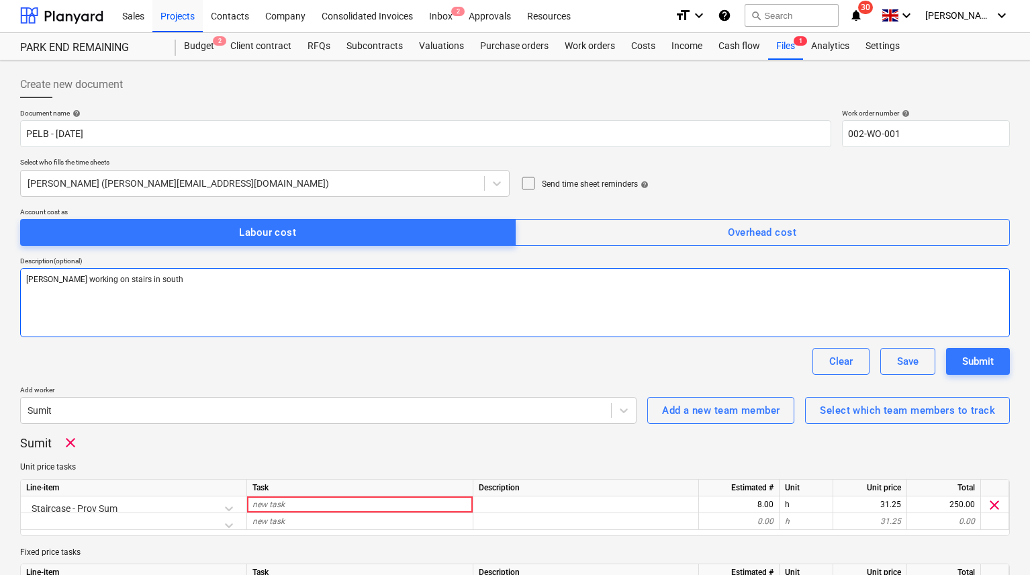
type textarea "x"
type textarea "[PERSON_NAME] working on stairs in south"
type textarea "x"
type textarea "[PERSON_NAME] working on stairs in south b"
type textarea "x"
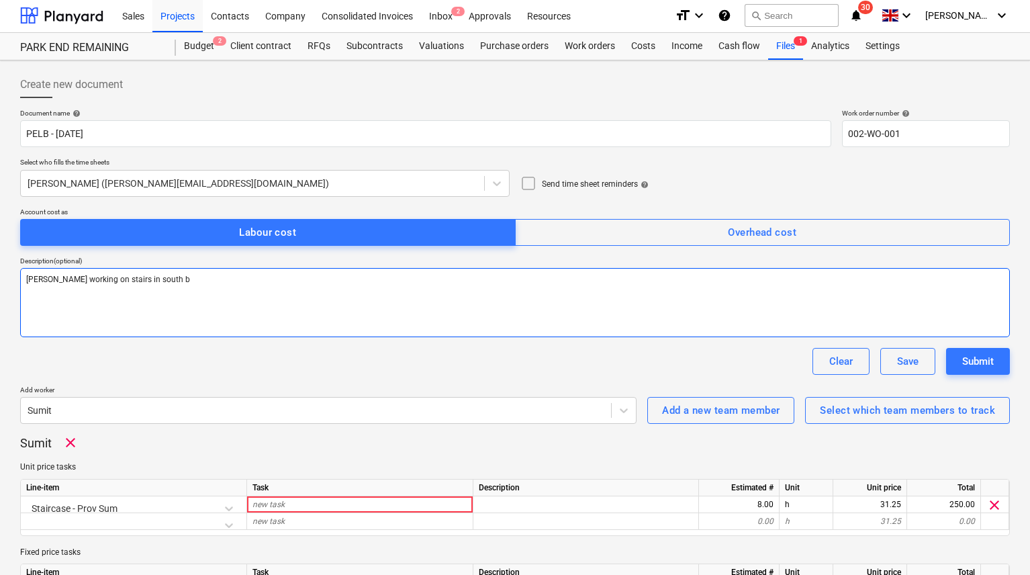
type textarea "[PERSON_NAME] working on stairs in [GEOGRAPHIC_DATA]"
type textarea "x"
type textarea "[PERSON_NAME] working on stairs in [GEOGRAPHIC_DATA]"
type textarea "x"
type textarea "[PERSON_NAME] working on stairs in [GEOGRAPHIC_DATA]"
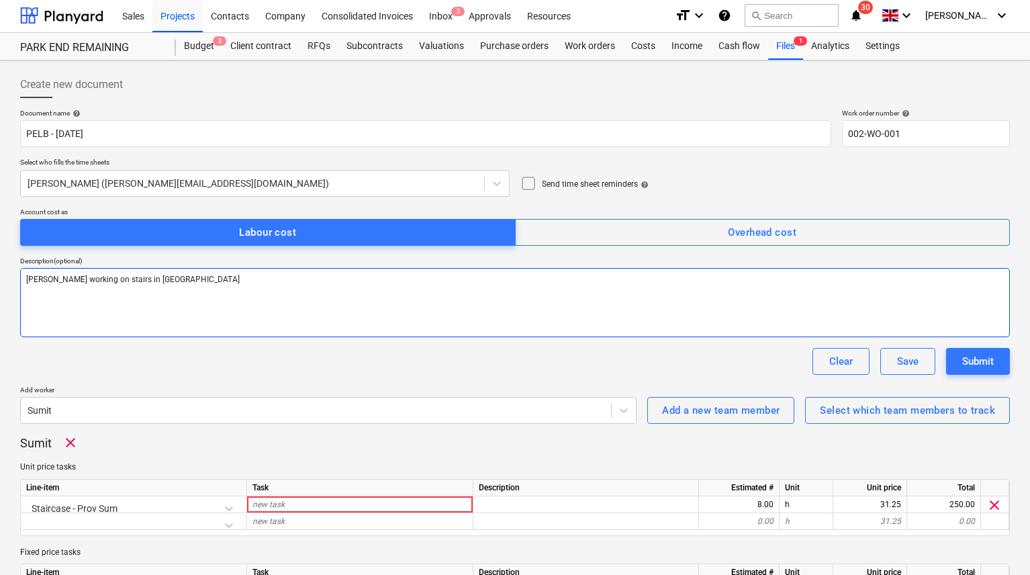
type textarea "x"
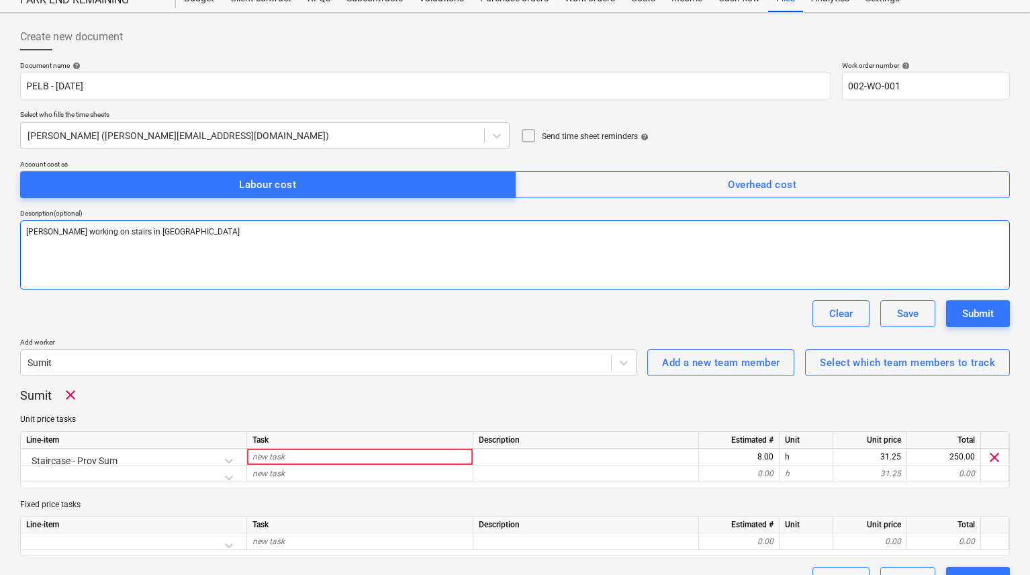
scroll to position [56, 0]
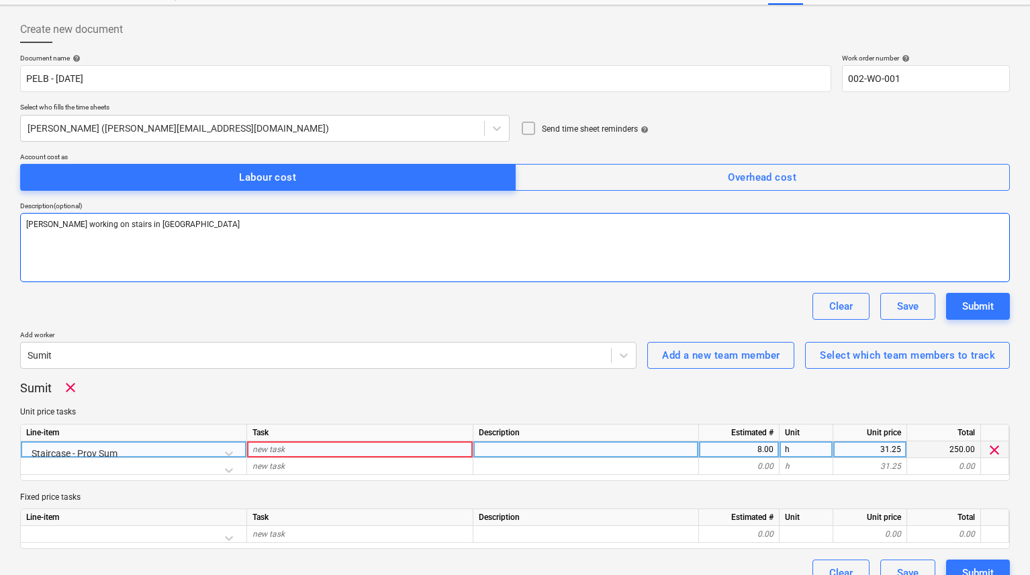
type textarea "[PERSON_NAME] working on stairs in [GEOGRAPHIC_DATA]"
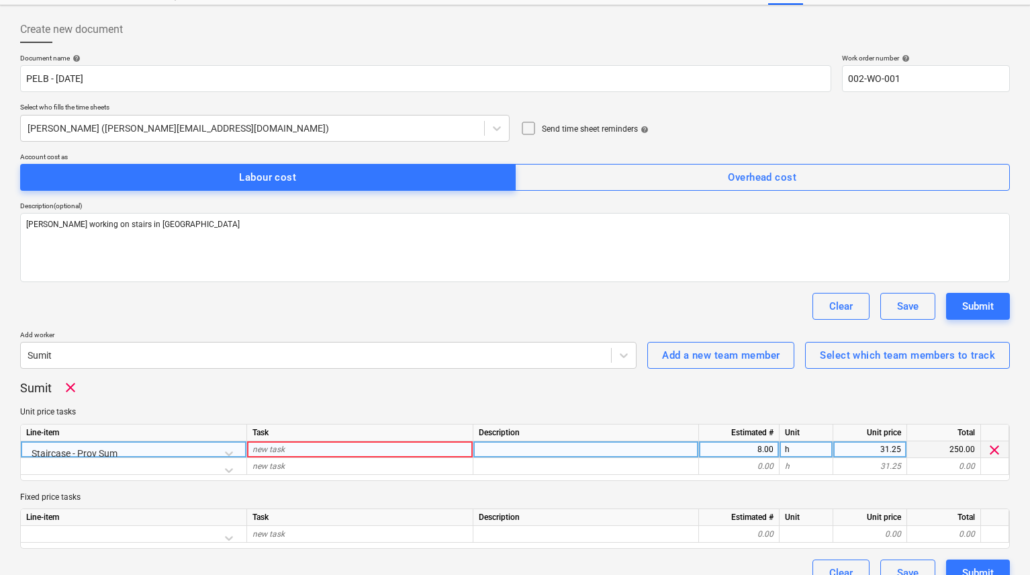
click at [521, 450] on div at bounding box center [586, 449] width 226 height 17
drag, startPoint x: 142, startPoint y: 221, endPoint x: -33, endPoint y: 221, distance: 175.2
click at [0, 221] on html "Sales Projects Contacts Company Consolidated Invoices Inbox 2 Approvals Resourc…" at bounding box center [515, 231] width 1030 height 575
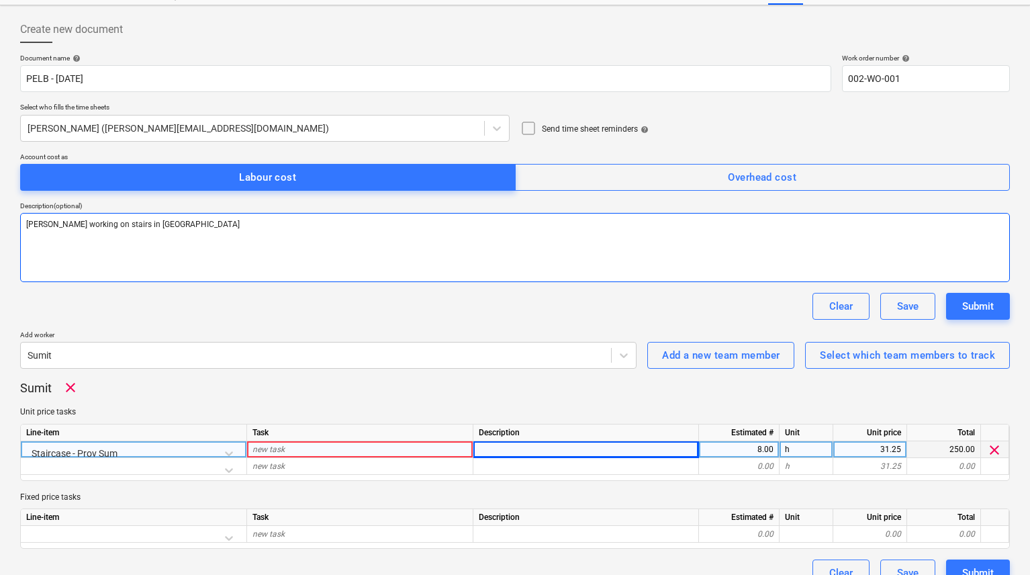
click at [204, 223] on textarea "[PERSON_NAME] working on stairs in [GEOGRAPHIC_DATA]" at bounding box center [514, 247] width 989 height 69
type textarea "x"
type textarea "[PERSON_NAME] working on stairs in [GEOGRAPHIC_DATA]"
type textarea "x"
type textarea "[PERSON_NAME] working on stairs in [GEOGRAPHIC_DATA]"
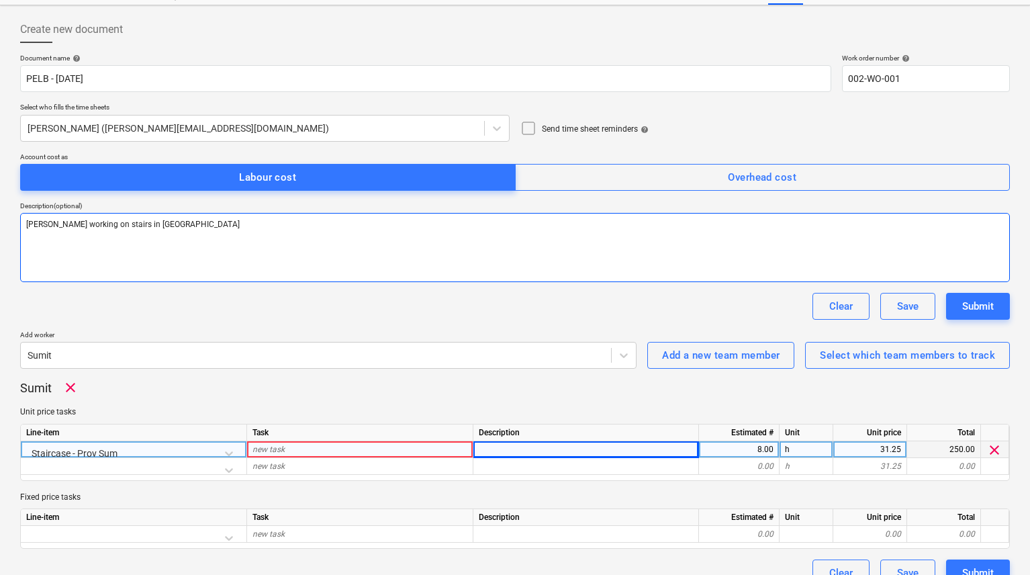
type textarea "x"
type textarea "[PERSON_NAME] working on stairs in south b"
type textarea "x"
type textarea "[PERSON_NAME] working on stairs in south"
type textarea "x"
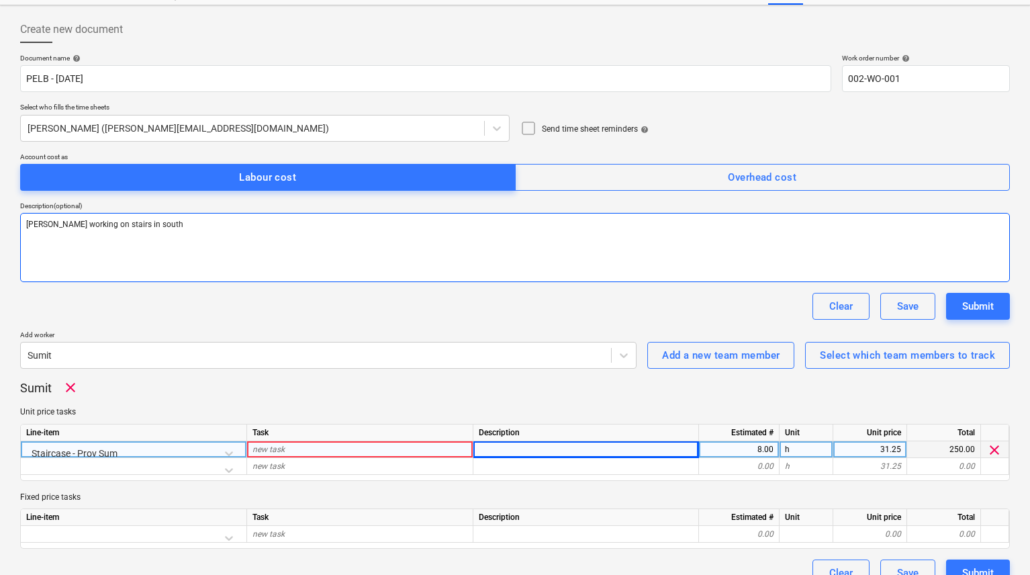
type textarea "[PERSON_NAME] working on stairs in south"
type textarea "x"
type textarea "[PERSON_NAME] working on stairs in sout"
type textarea "x"
type textarea "[PERSON_NAME] working on stairs in sou"
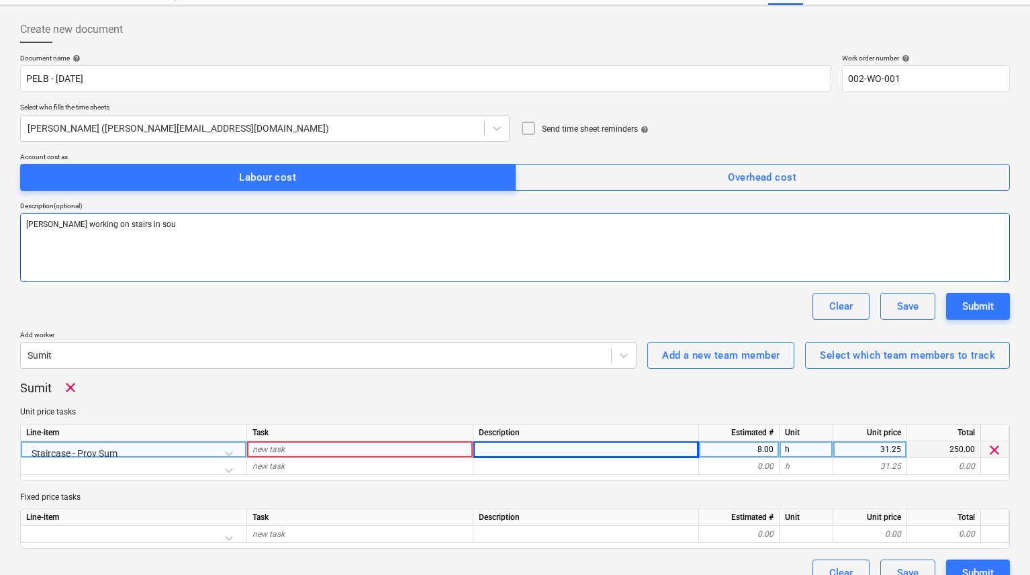
type textarea "x"
type textarea "[PERSON_NAME] working on stairs in so"
type textarea "x"
type textarea "[PERSON_NAME] working on stairs in s"
type textarea "x"
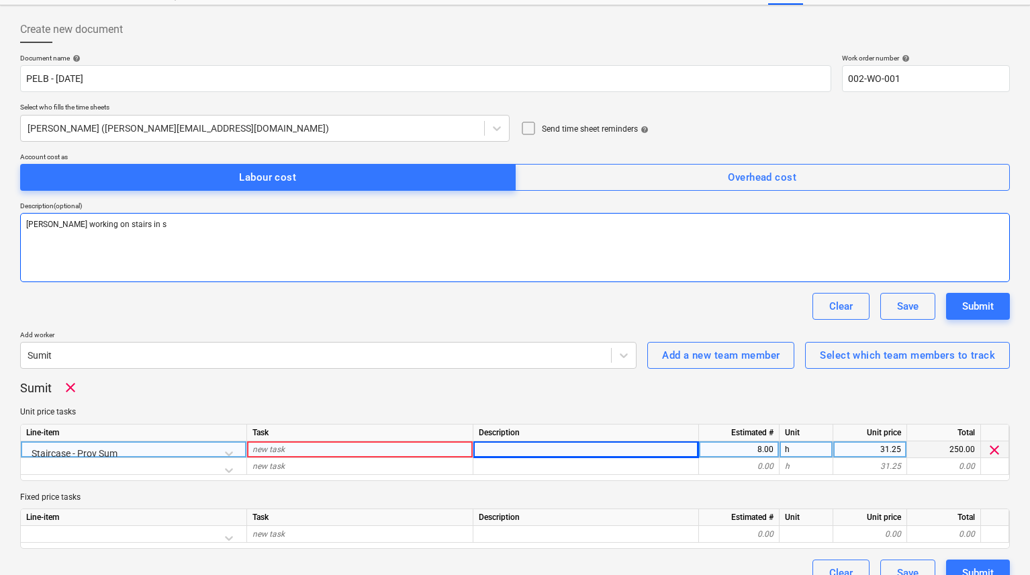
type textarea "[PERSON_NAME] working on stairs in"
type textarea "x"
type textarea "[PERSON_NAME] working on stairs in"
type textarea "x"
type textarea "[PERSON_NAME] working on stairs i"
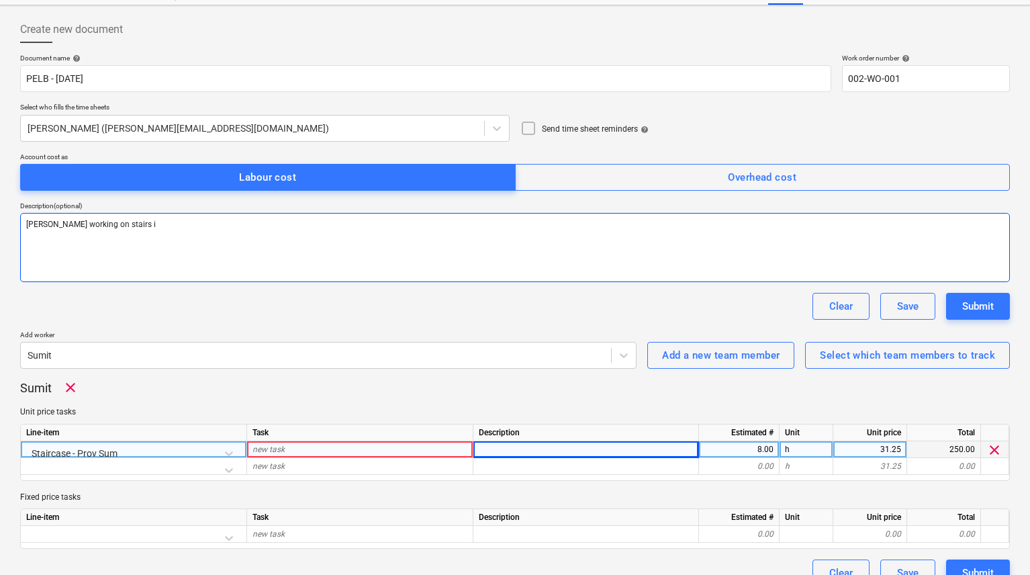
type textarea "x"
type textarea "[PERSON_NAME] working on stairs"
type textarea "x"
type textarea "[PERSON_NAME] working on stairs"
type textarea "x"
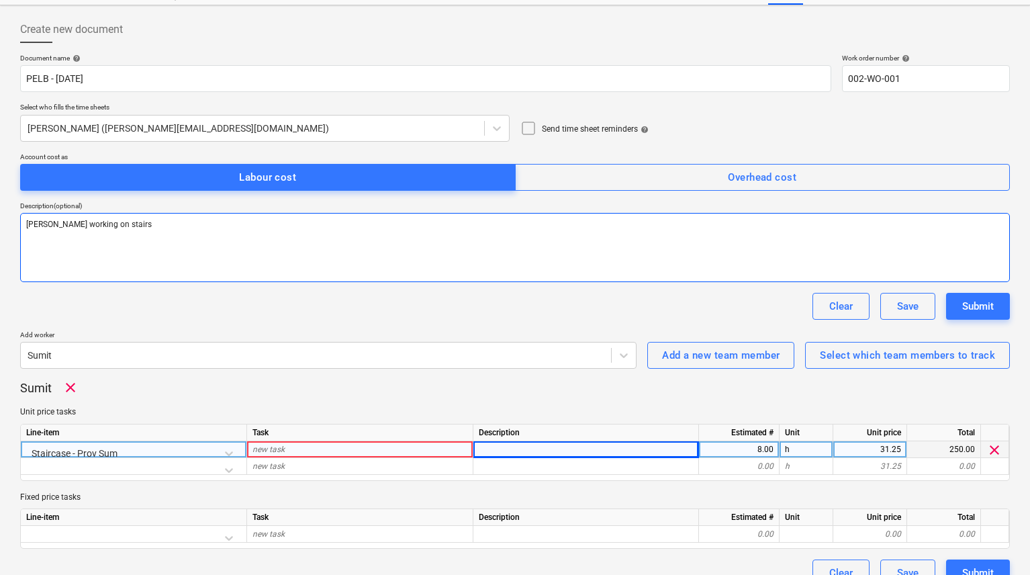
type textarea "[PERSON_NAME] working on stair"
type textarea "x"
type textarea "[PERSON_NAME] working on stai"
type textarea "x"
type textarea "[PERSON_NAME] working on sta"
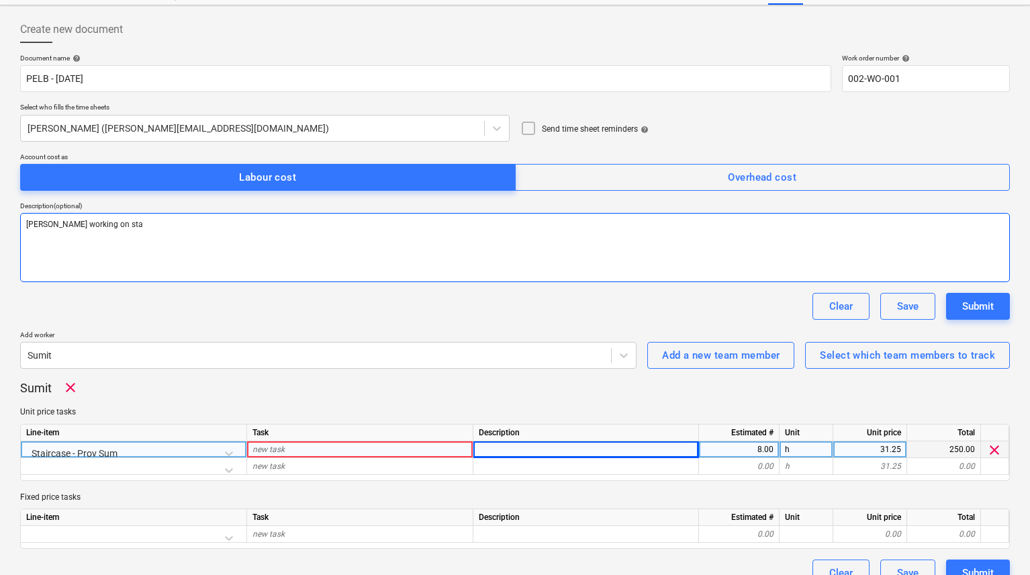
type textarea "x"
type textarea "[PERSON_NAME] working on st"
type textarea "x"
type textarea "[PERSON_NAME] working on s"
type textarea "x"
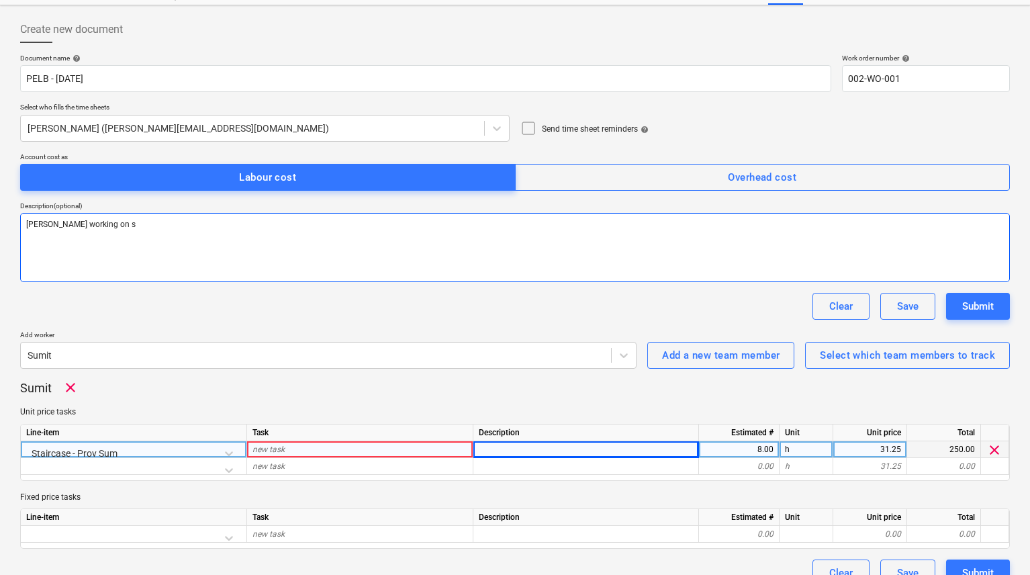
type textarea "[PERSON_NAME] working on"
type textarea "x"
type textarea "[PERSON_NAME] working on"
type textarea "x"
type textarea "[PERSON_NAME] working o"
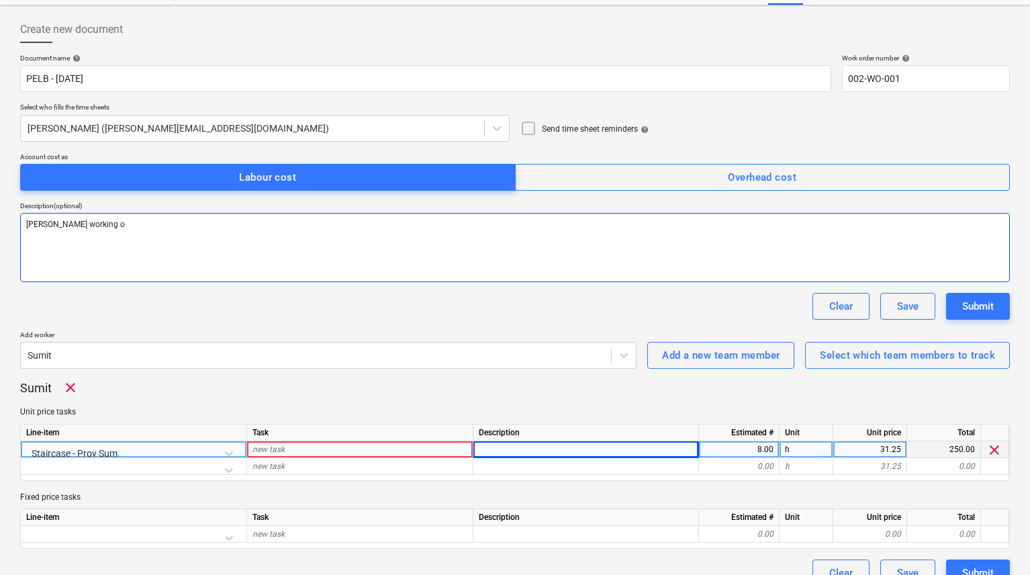
type textarea "x"
type textarea "[PERSON_NAME] working"
type textarea "x"
type textarea "[PERSON_NAME]"
type textarea "x"
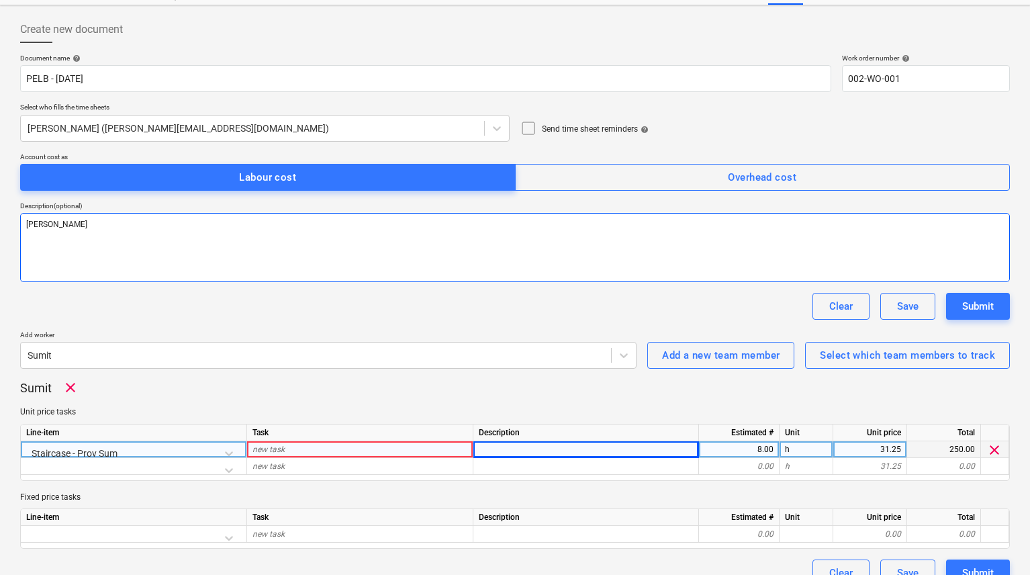
type textarea "[PERSON_NAME] work"
type textarea "x"
type textarea "Matt wo"
type textarea "x"
type textarea "[PERSON_NAME]"
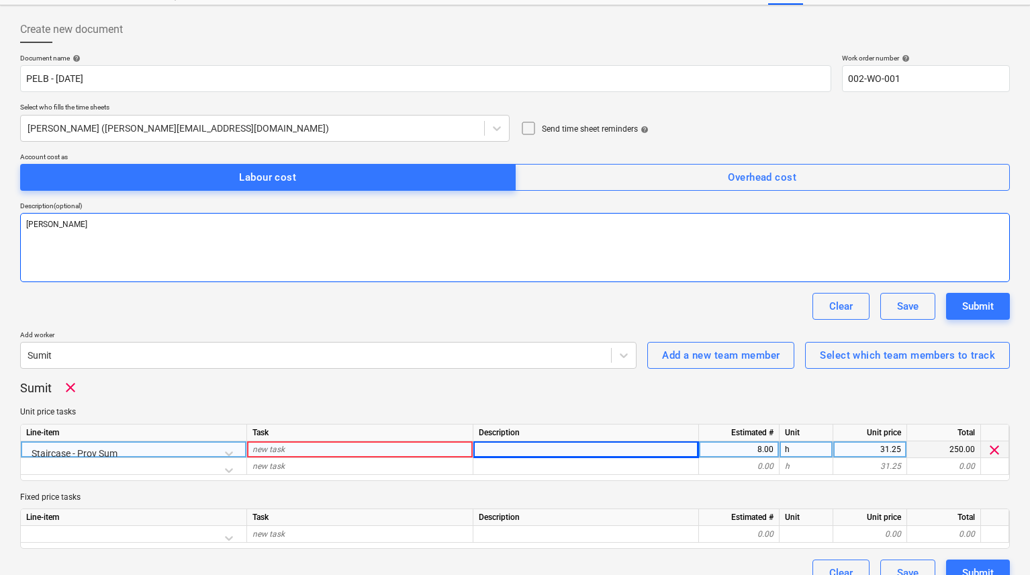
type textarea "x"
type textarea "[PERSON_NAME]"
type textarea "x"
type textarea "[PERSON_NAME]"
type textarea "x"
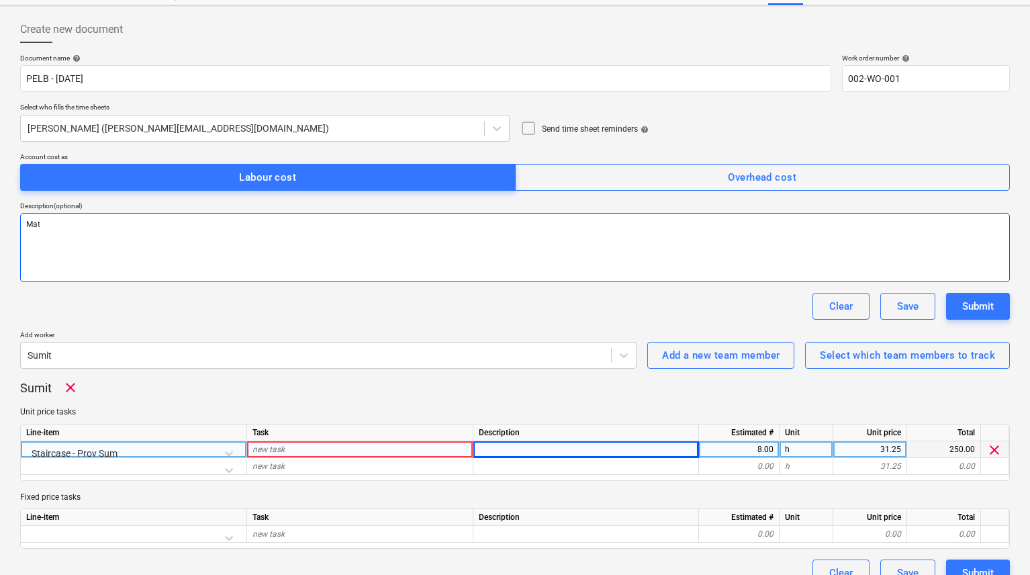
type textarea "Ma"
type textarea "x"
type textarea "M"
type textarea "x"
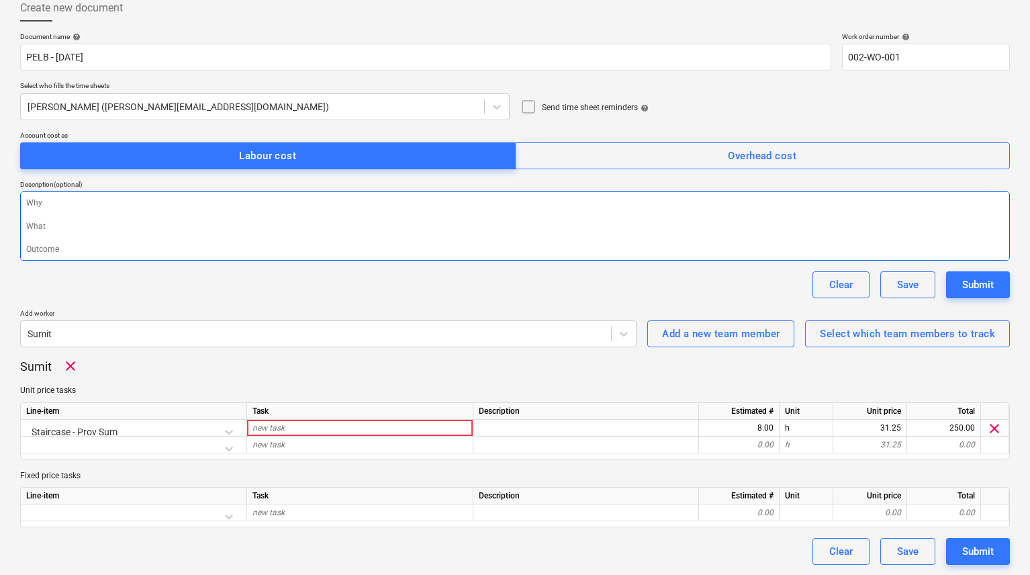
scroll to position [77, 0]
type textarea "x"
